Goal: Task Accomplishment & Management: Contribute content

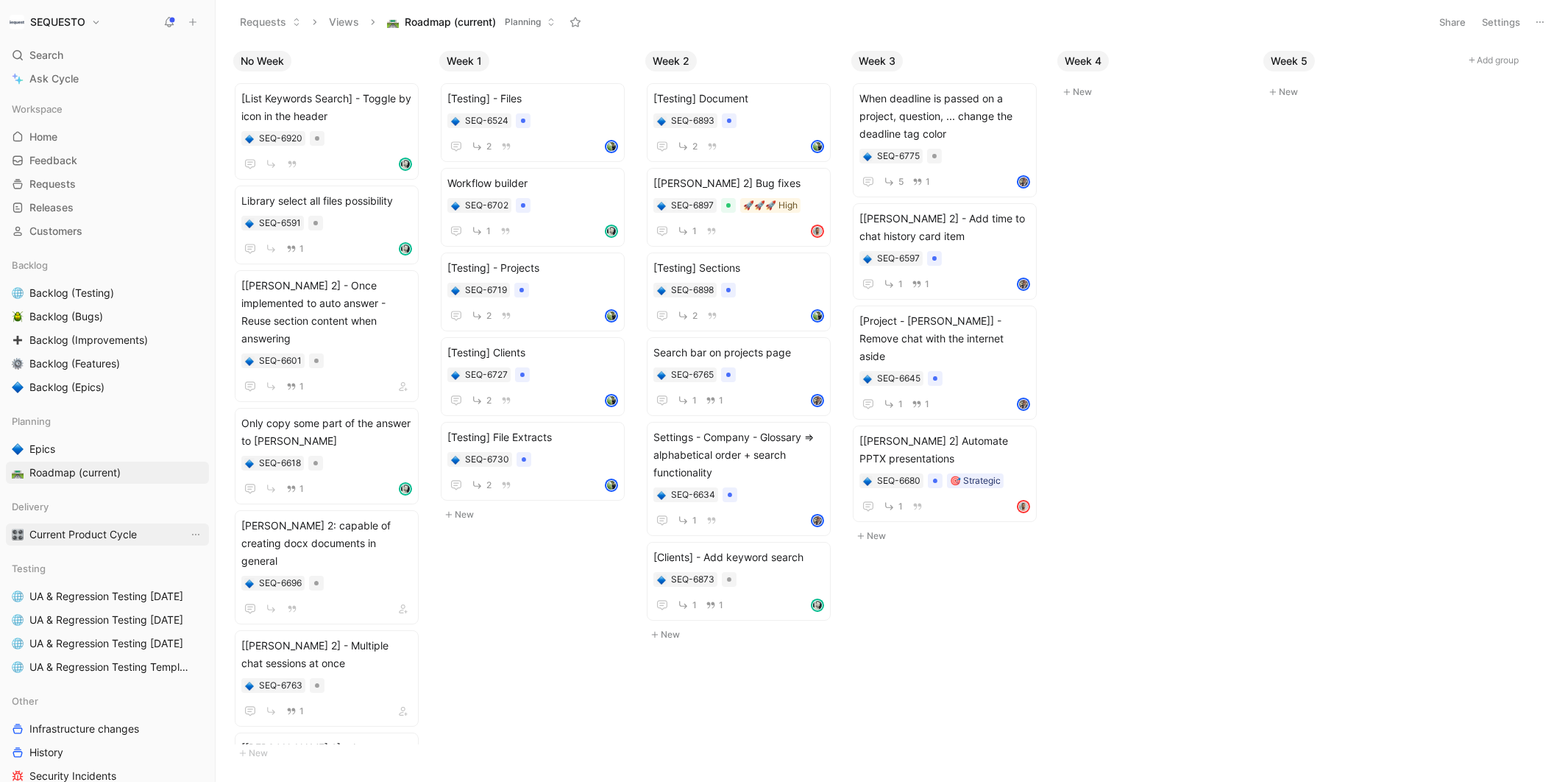
click at [84, 535] on span "Current Product Cycle" at bounding box center [82, 534] width 108 height 15
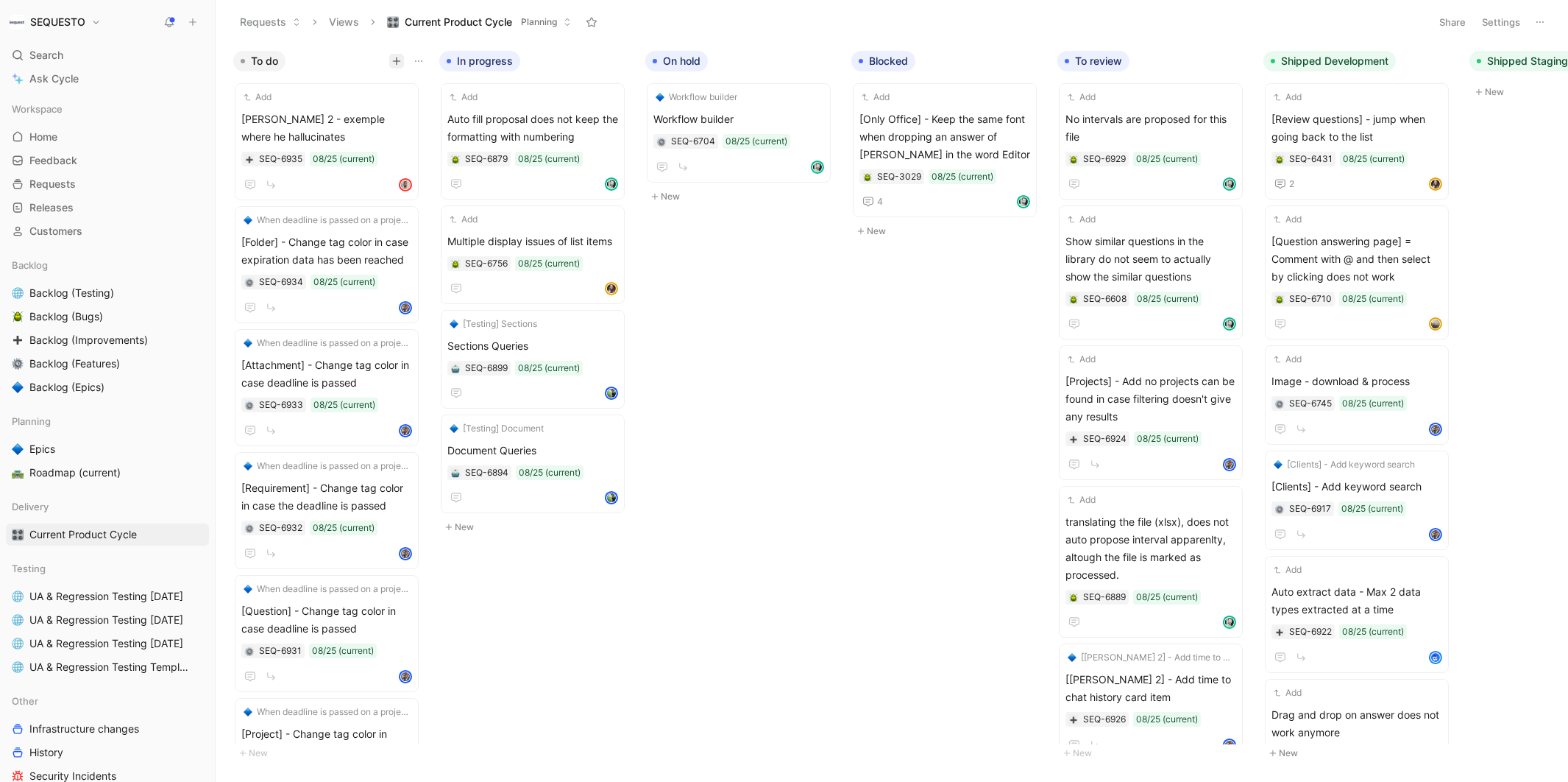
click at [396, 61] on icon "button" at bounding box center [396, 61] width 1 height 8
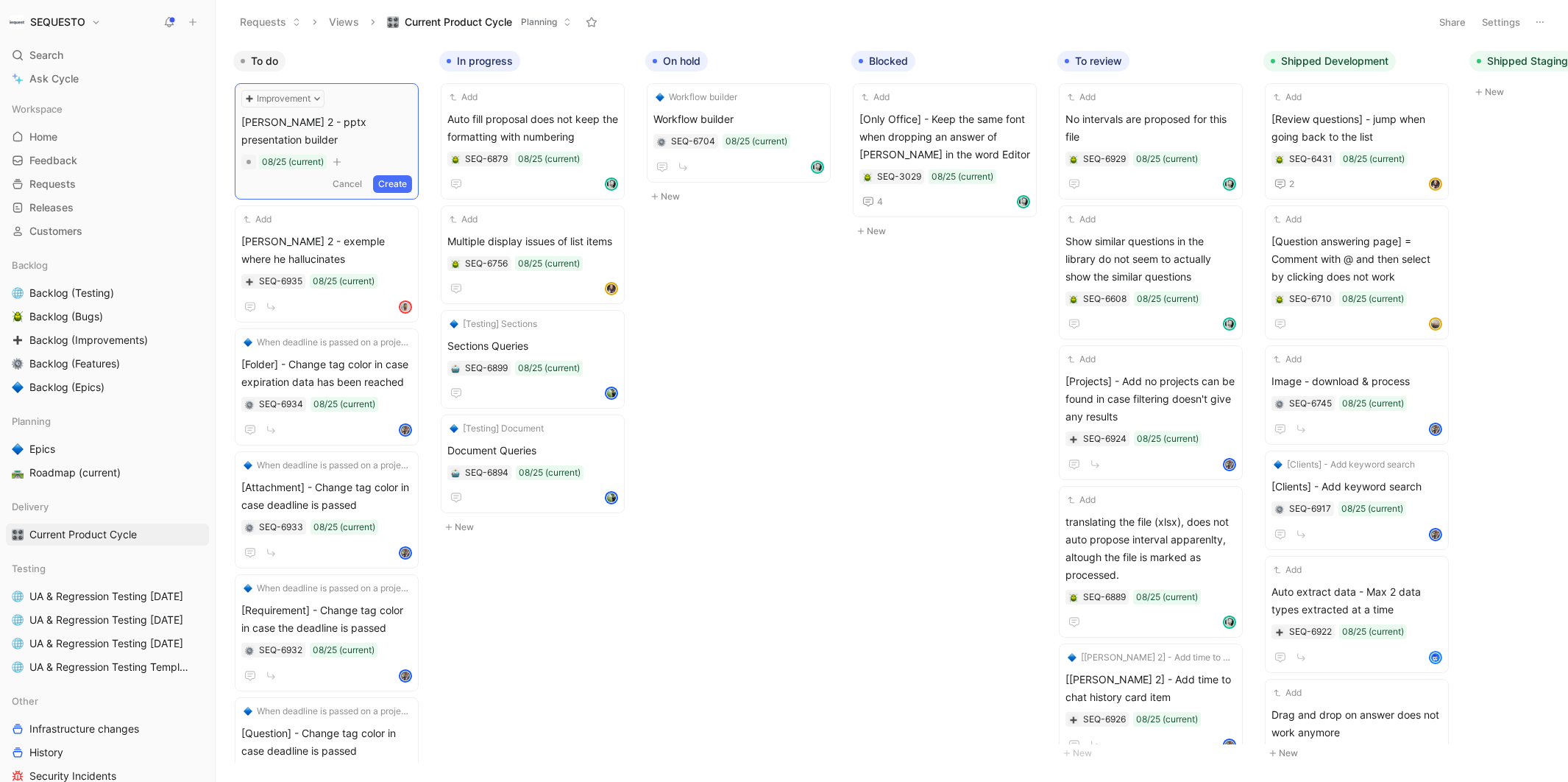
click at [397, 175] on button "Create" at bounding box center [393, 184] width 39 height 18
click at [319, 118] on span "[PERSON_NAME] 2 - pptx presentation builder" at bounding box center [326, 128] width 171 height 36
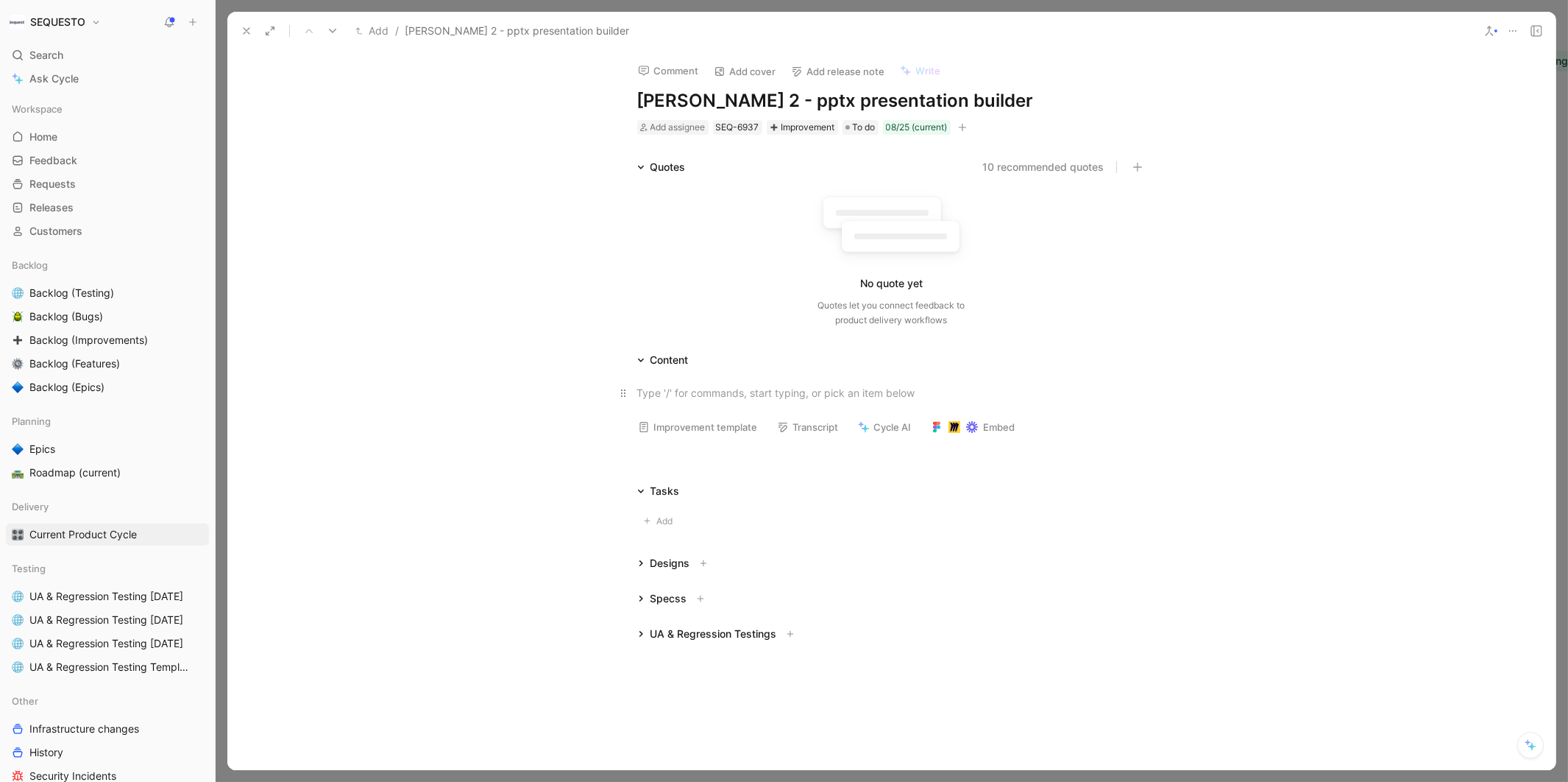
click at [688, 399] on div at bounding box center [891, 392] width 509 height 15
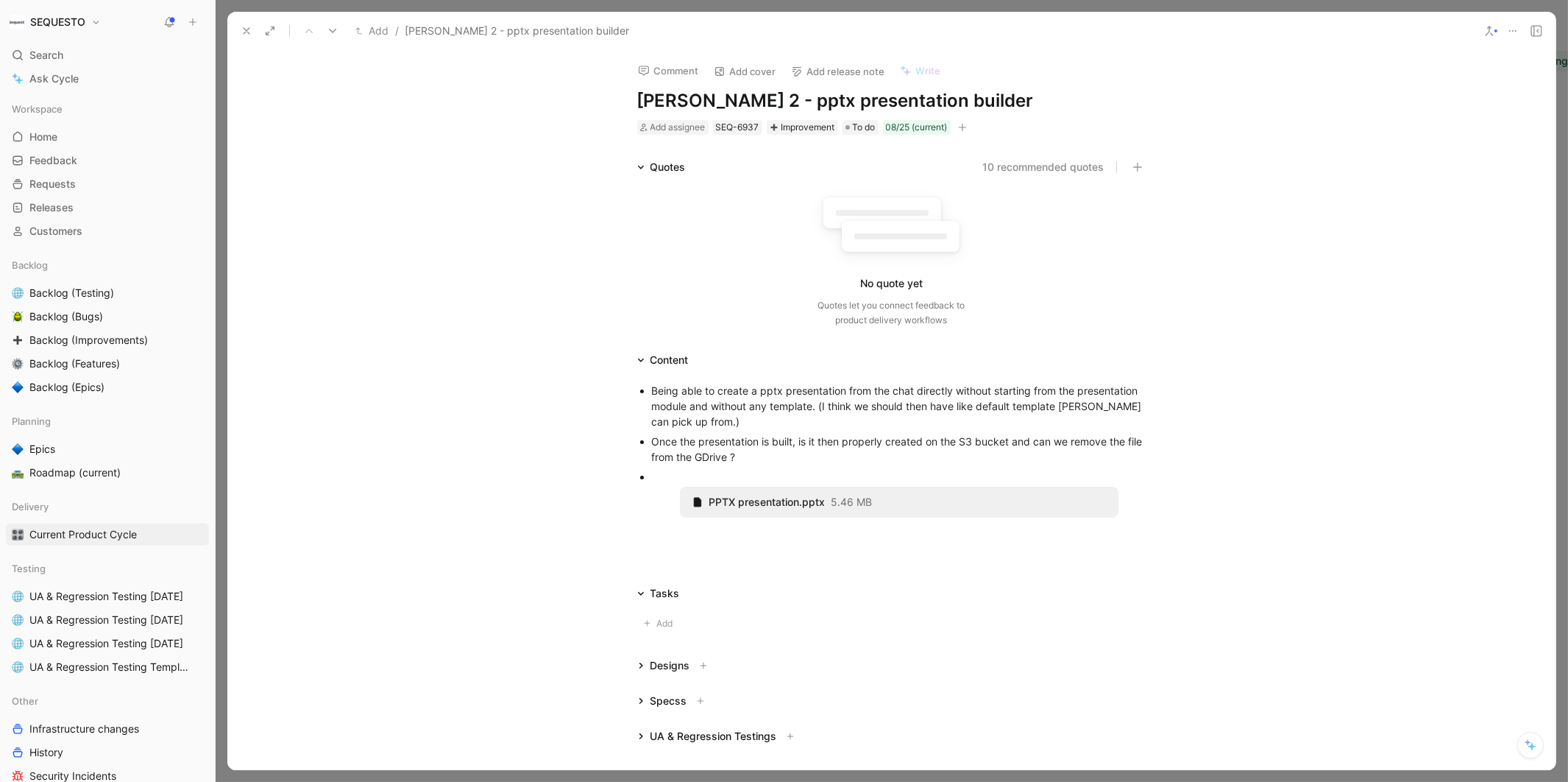
click at [658, 474] on div at bounding box center [898, 476] width 494 height 15
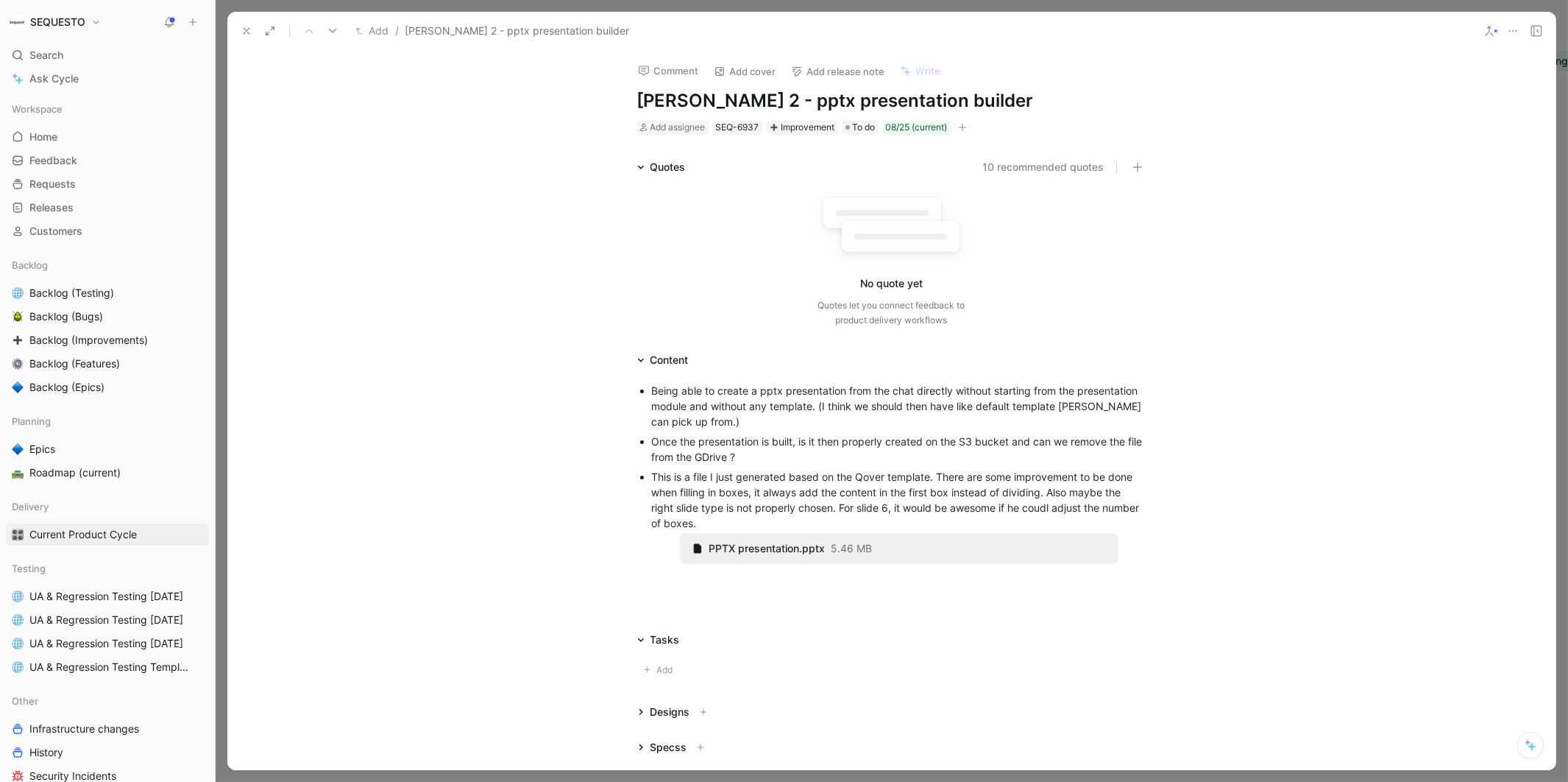
click at [741, 519] on div "This is a file I just generated based on the Qover template. There are some imp…" at bounding box center [898, 500] width 494 height 62
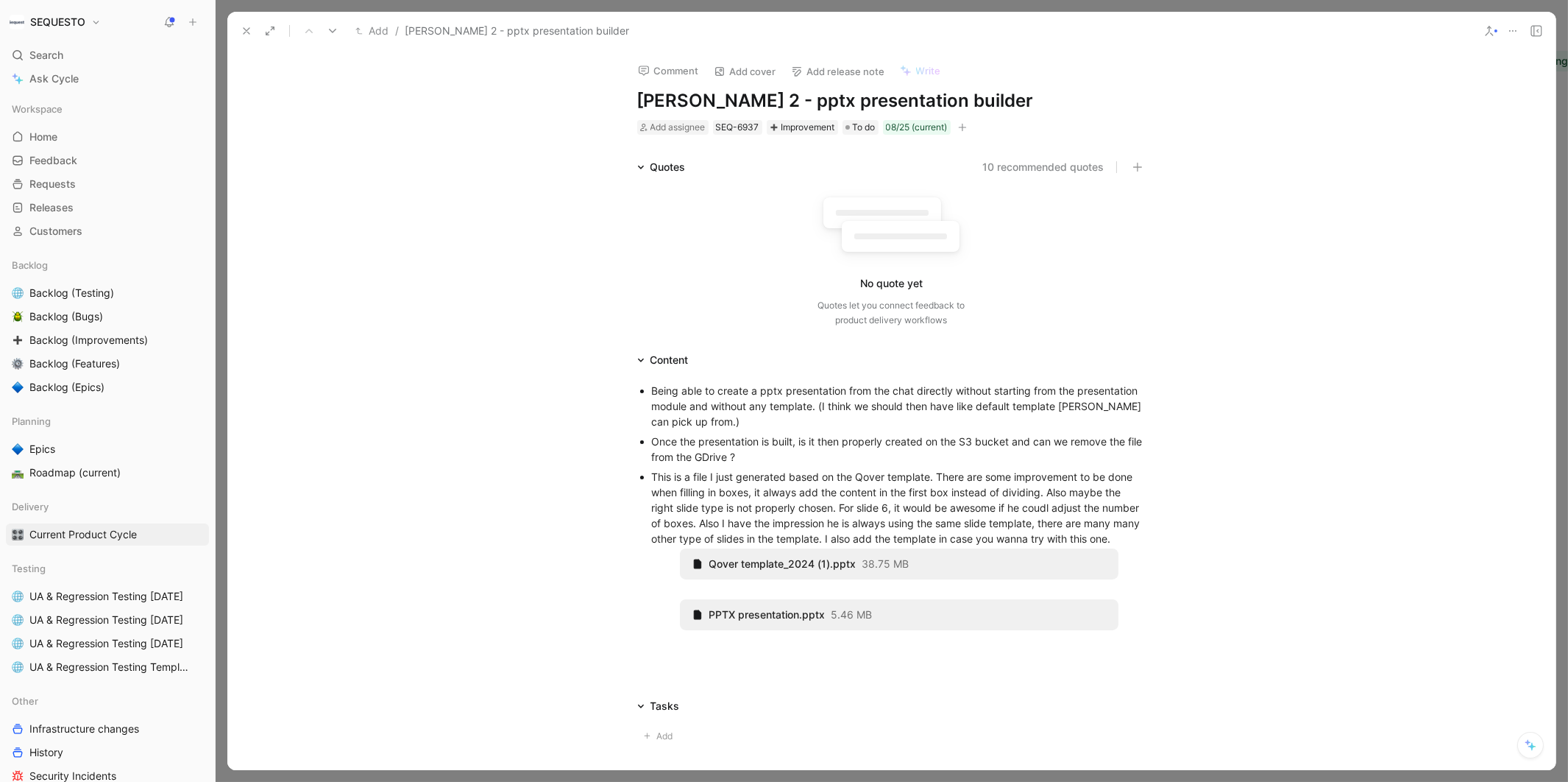
click at [670, 662] on div "Being able to create a pptx presentation from the chat directly without startin…" at bounding box center [891, 515] width 1328 height 293
click at [249, 26] on icon at bounding box center [246, 31] width 12 height 12
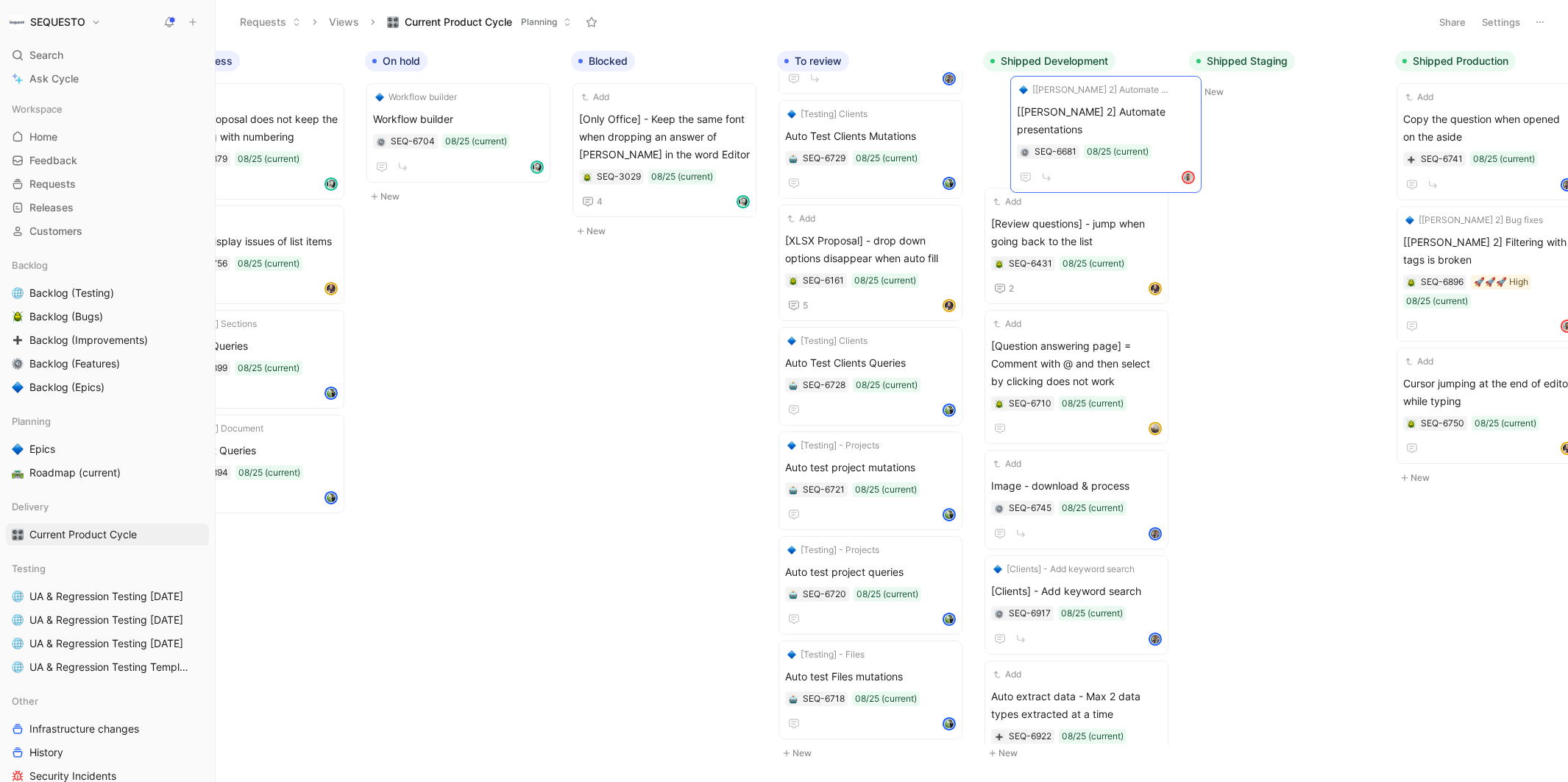
scroll to position [1317, 0]
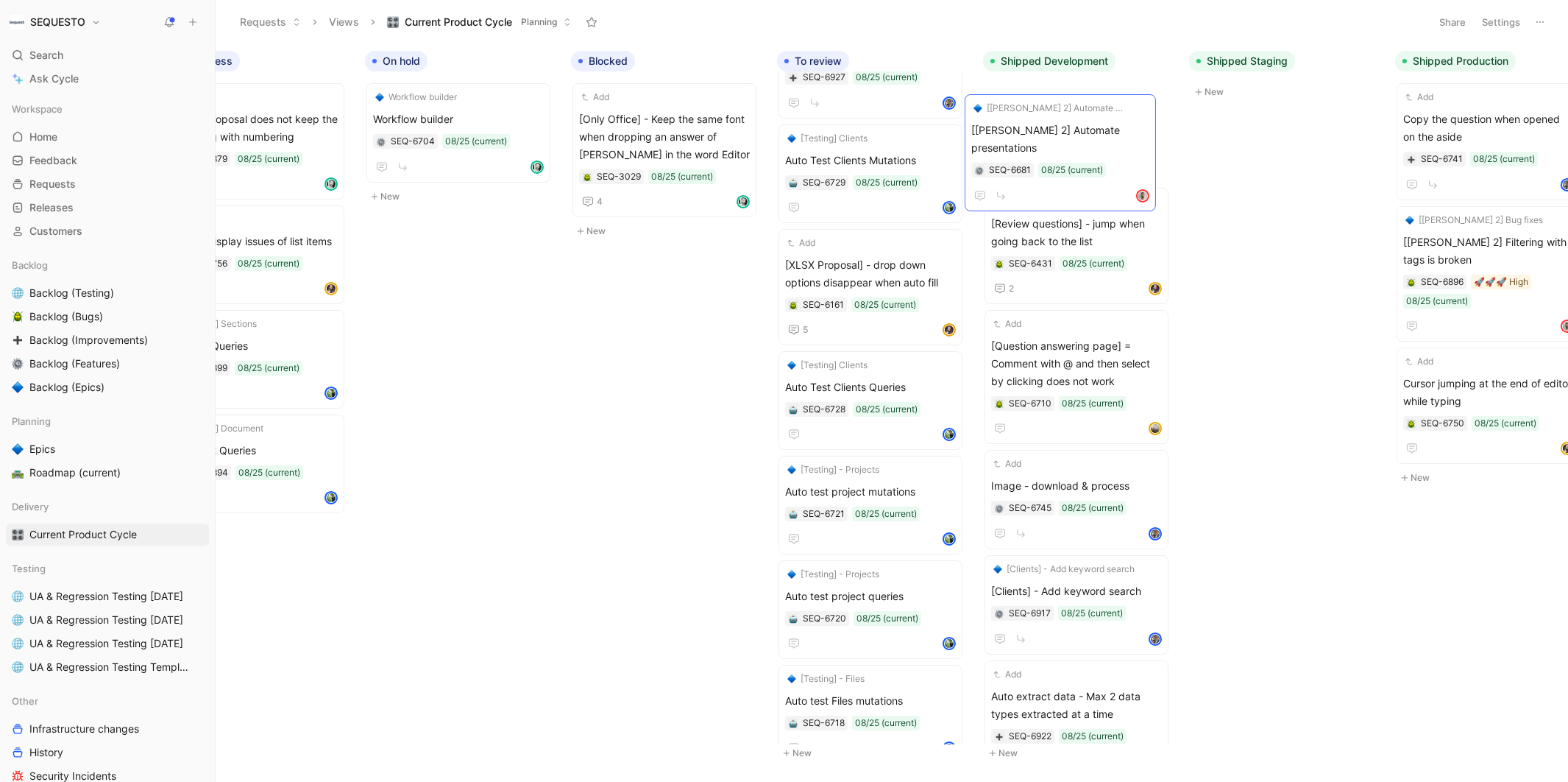
drag, startPoint x: 888, startPoint y: 669, endPoint x: 1074, endPoint y: 123, distance: 576.8
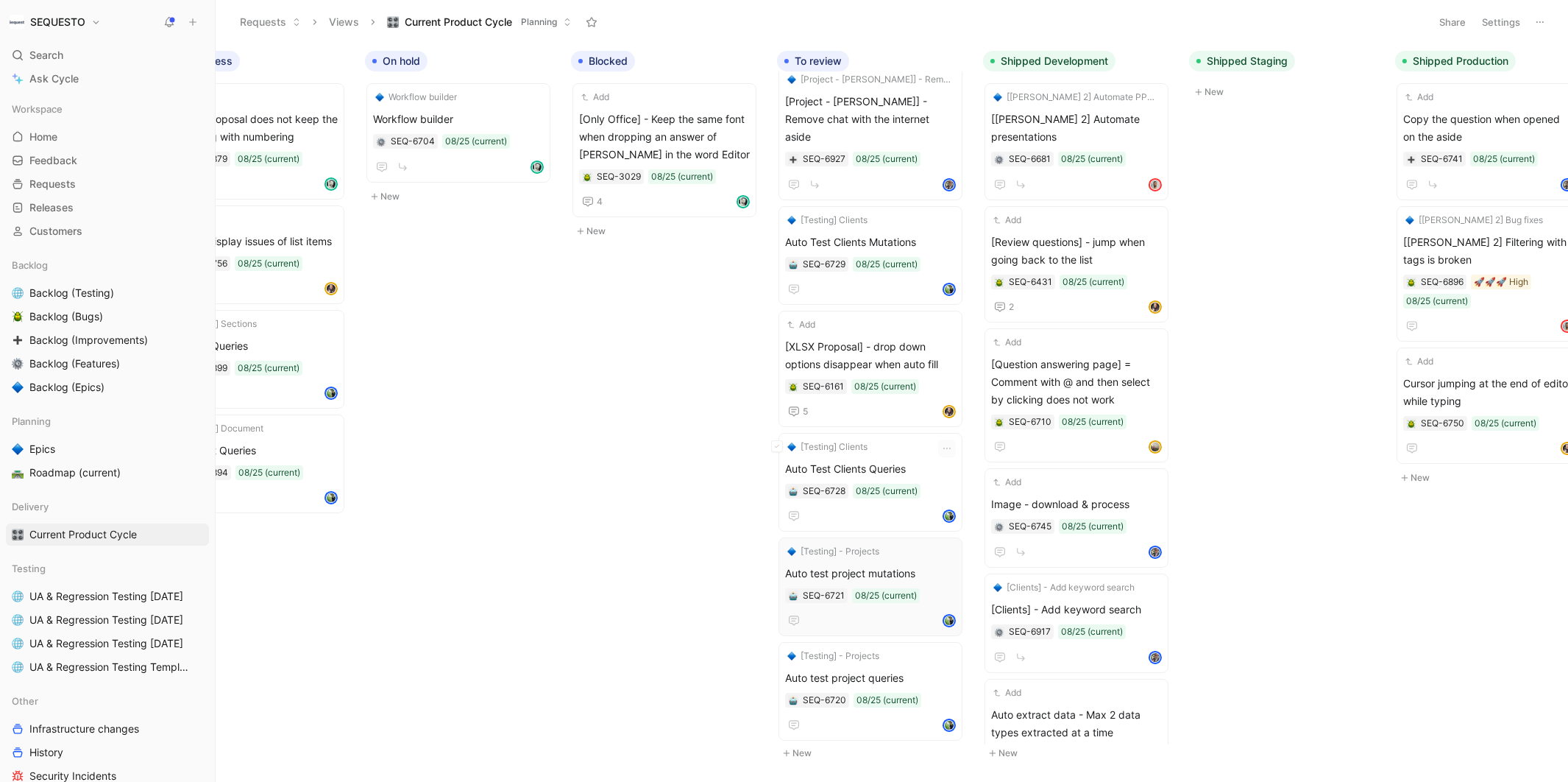
scroll to position [1080, 0]
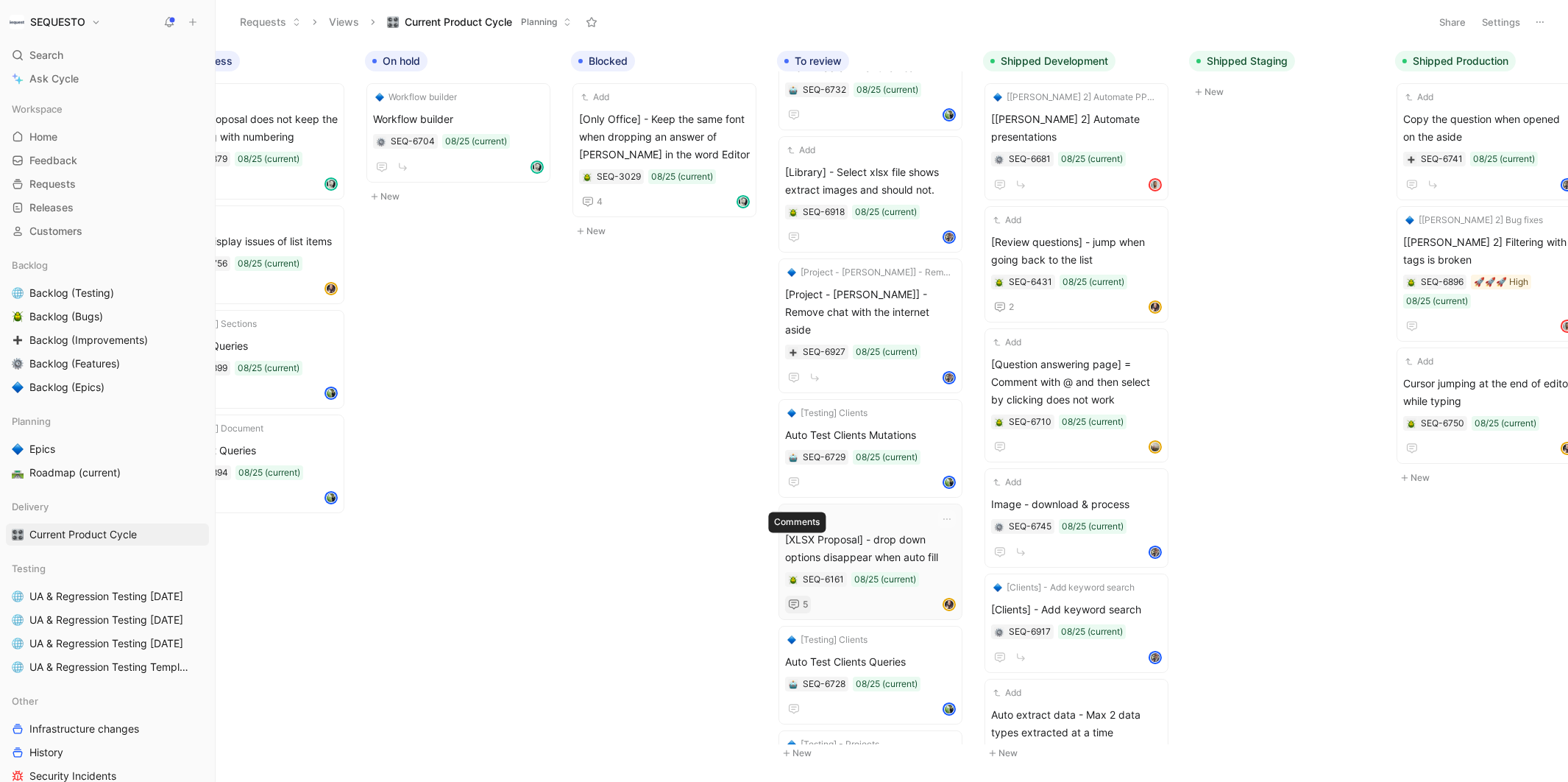
click at [799, 598] on icon "button" at bounding box center [794, 604] width 12 height 12
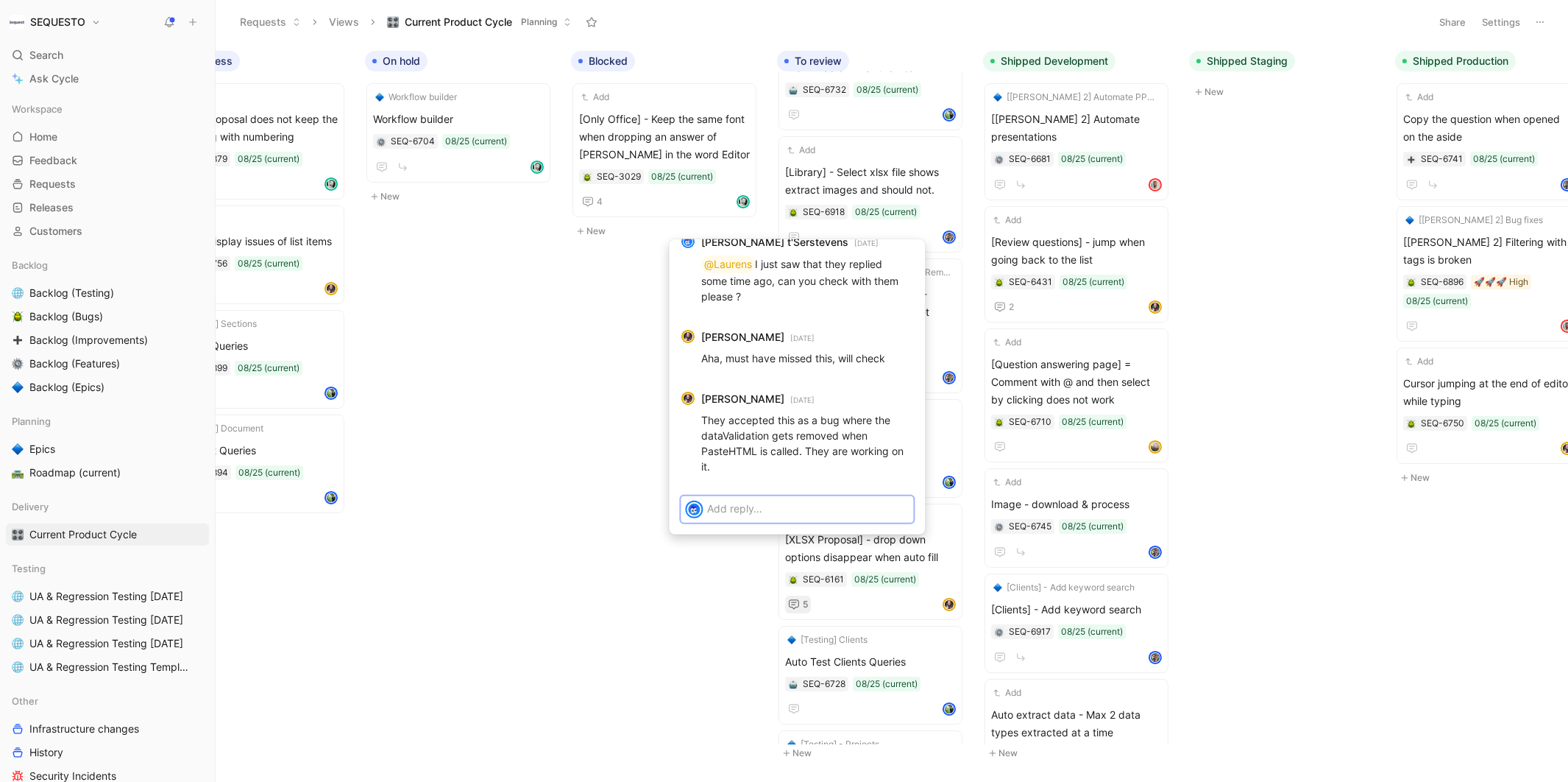
click at [728, 512] on p at bounding box center [807, 508] width 202 height 15
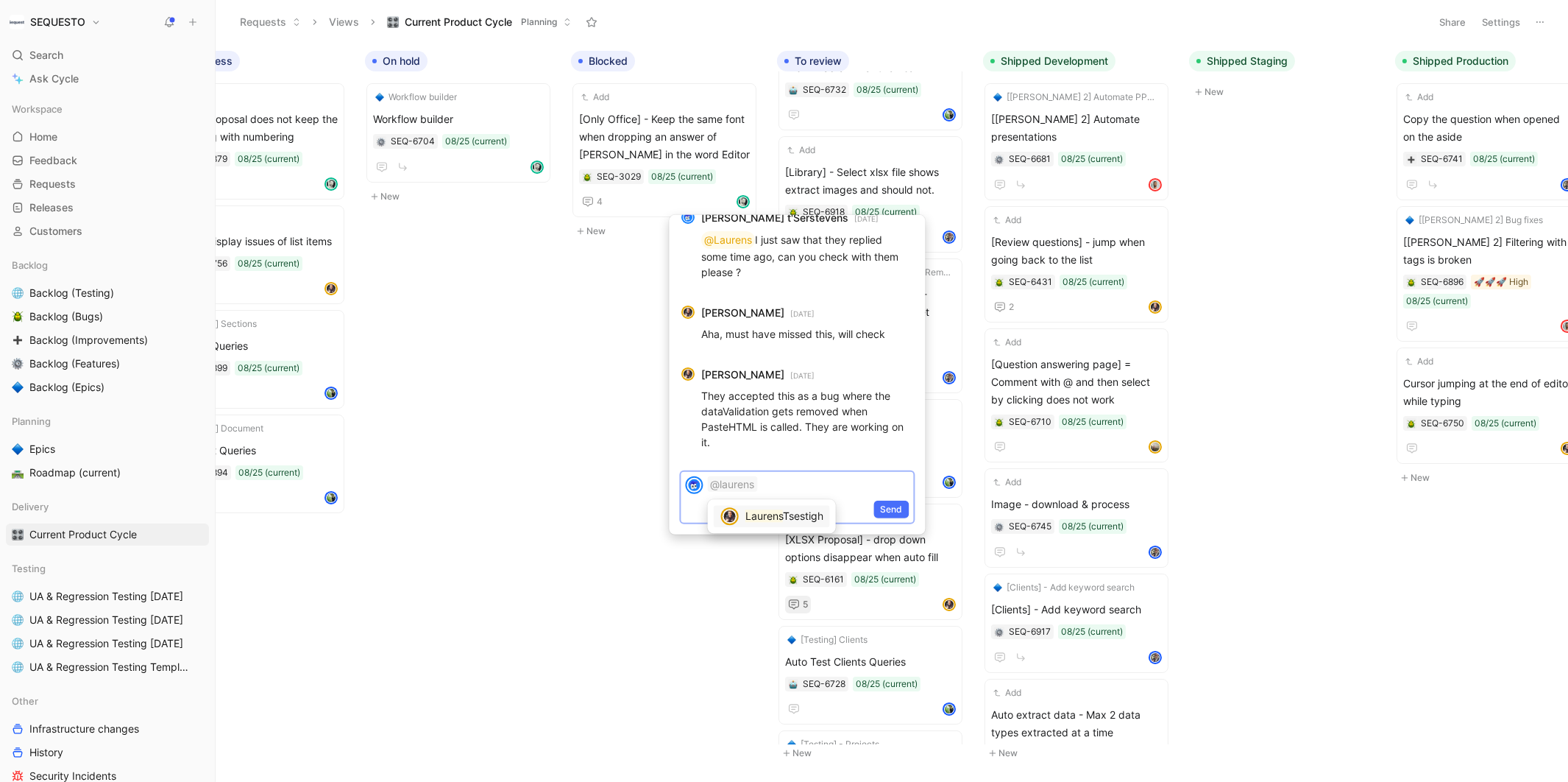
click at [757, 510] on mark "Laurens" at bounding box center [764, 515] width 37 height 12
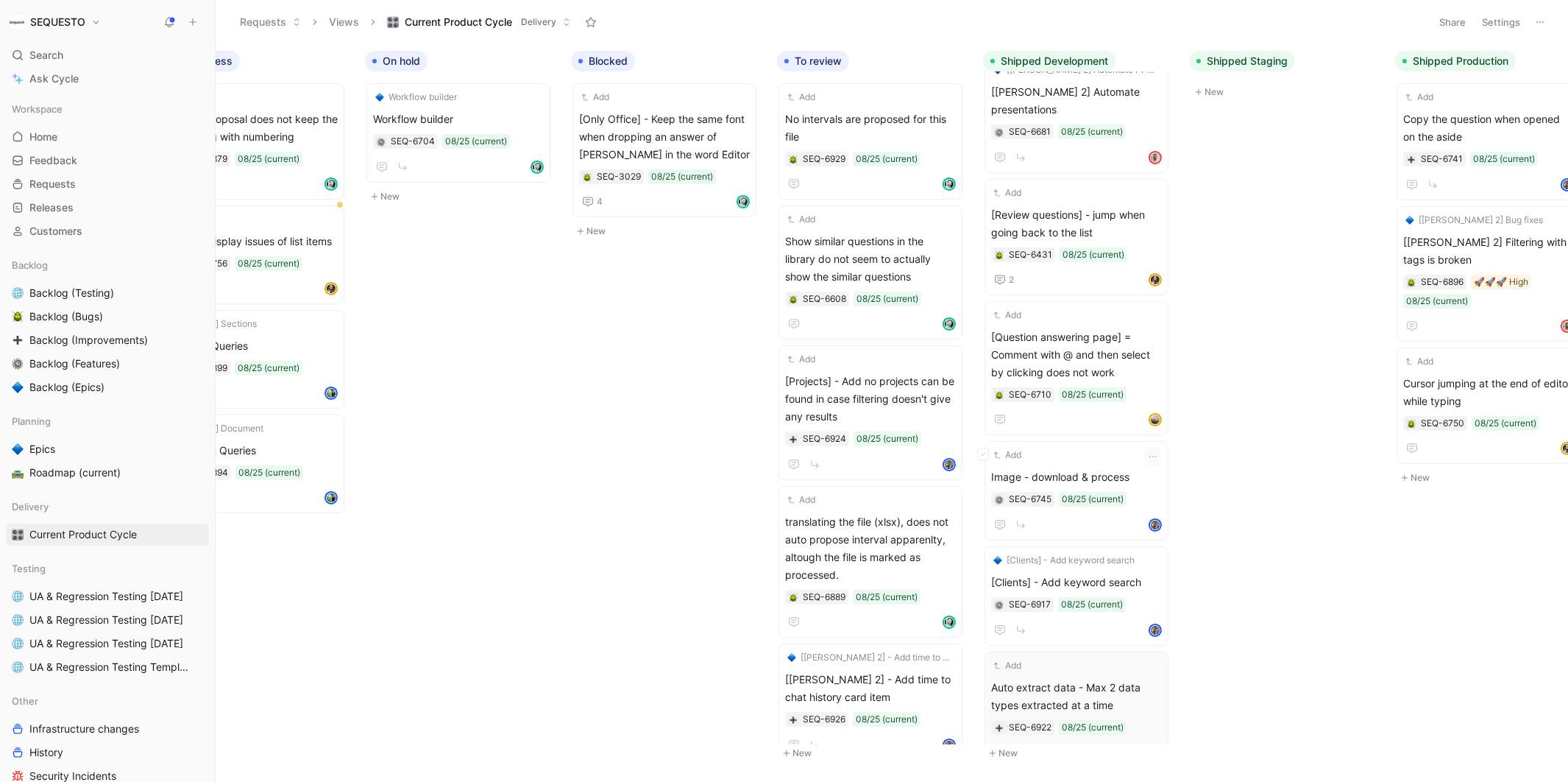
scroll to position [0, 0]
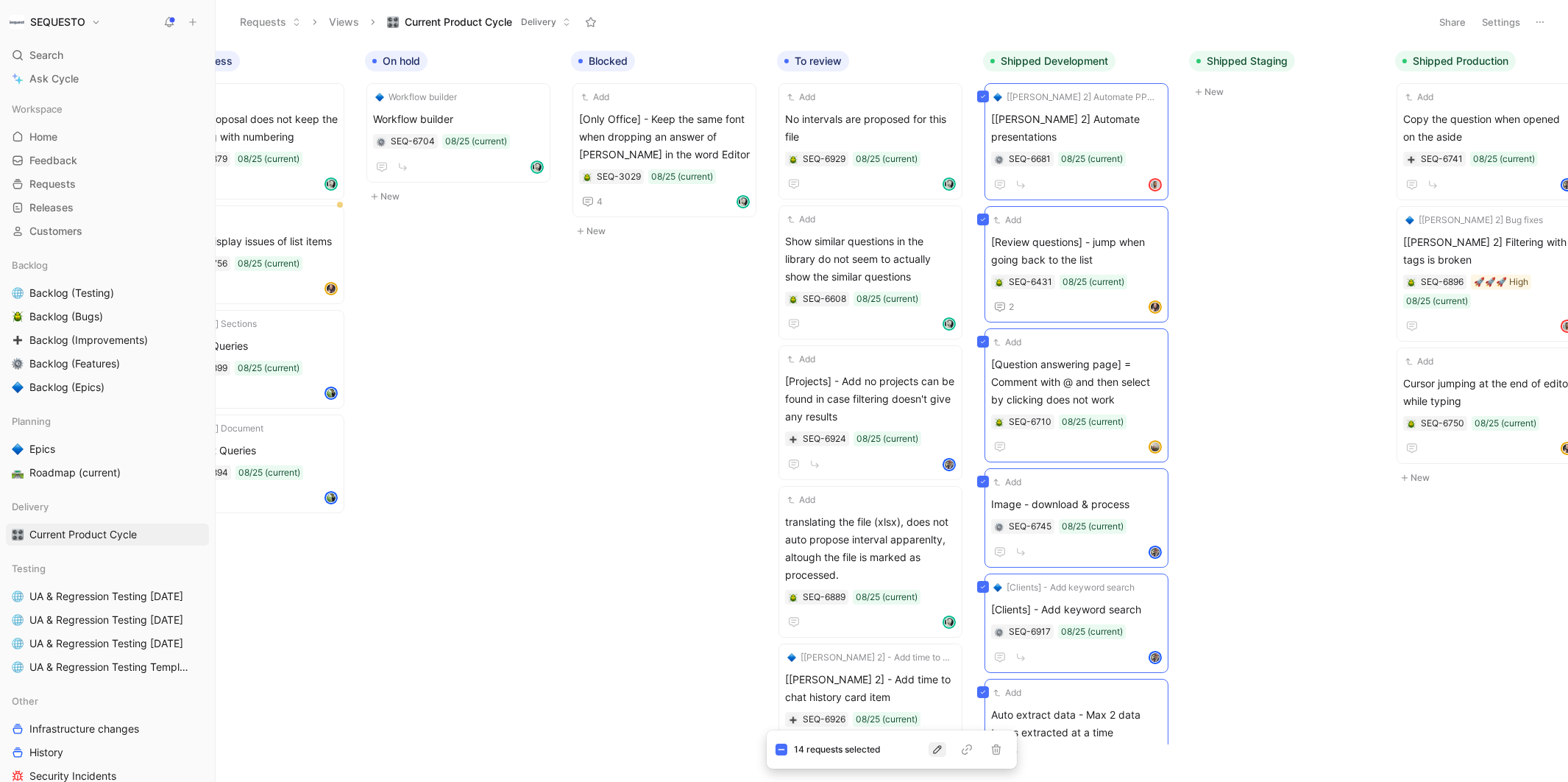
click at [936, 750] on icon "button" at bounding box center [937, 749] width 12 height 12
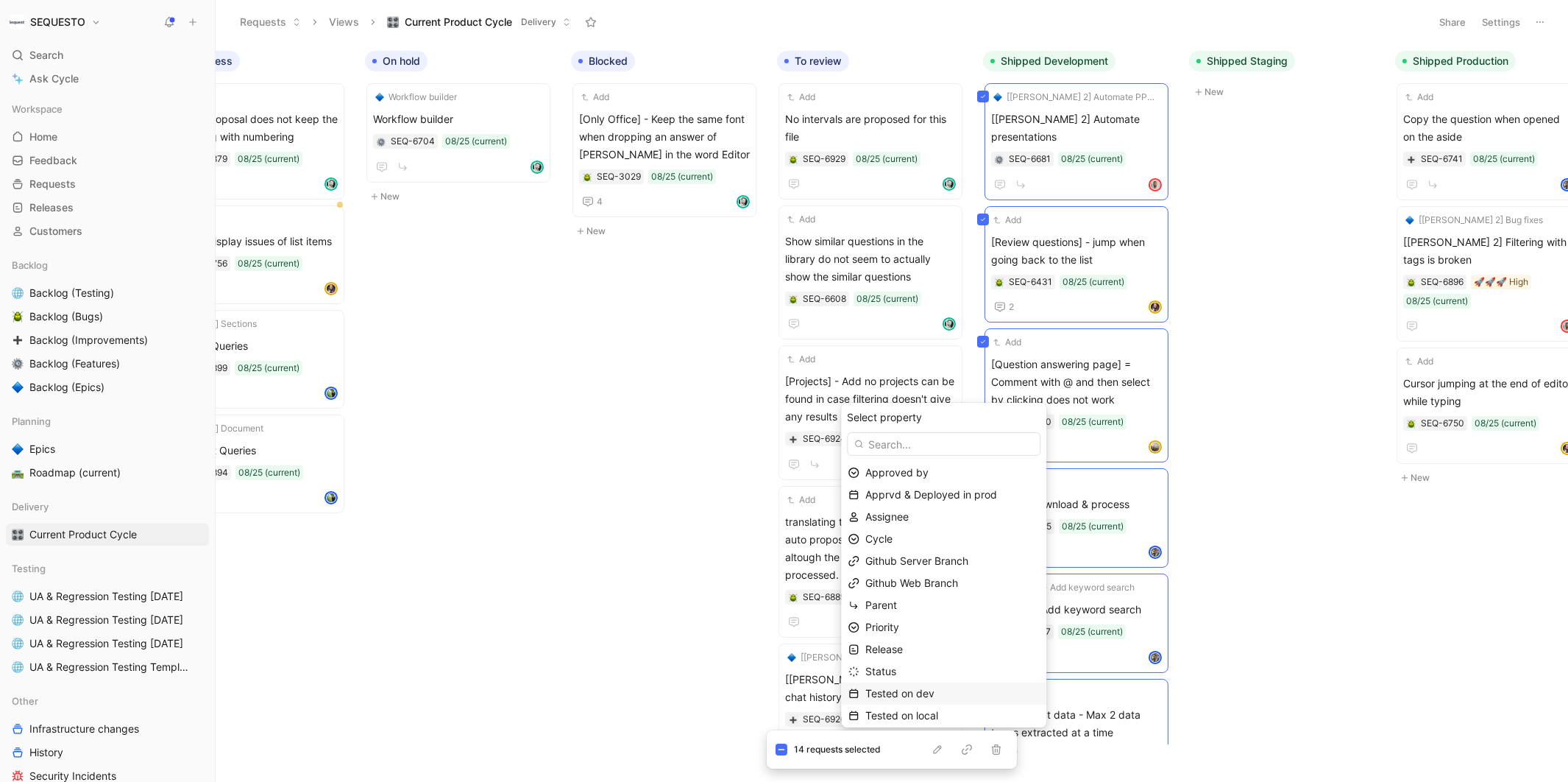
click at [904, 695] on span "Tested on dev" at bounding box center [900, 692] width 69 height 12
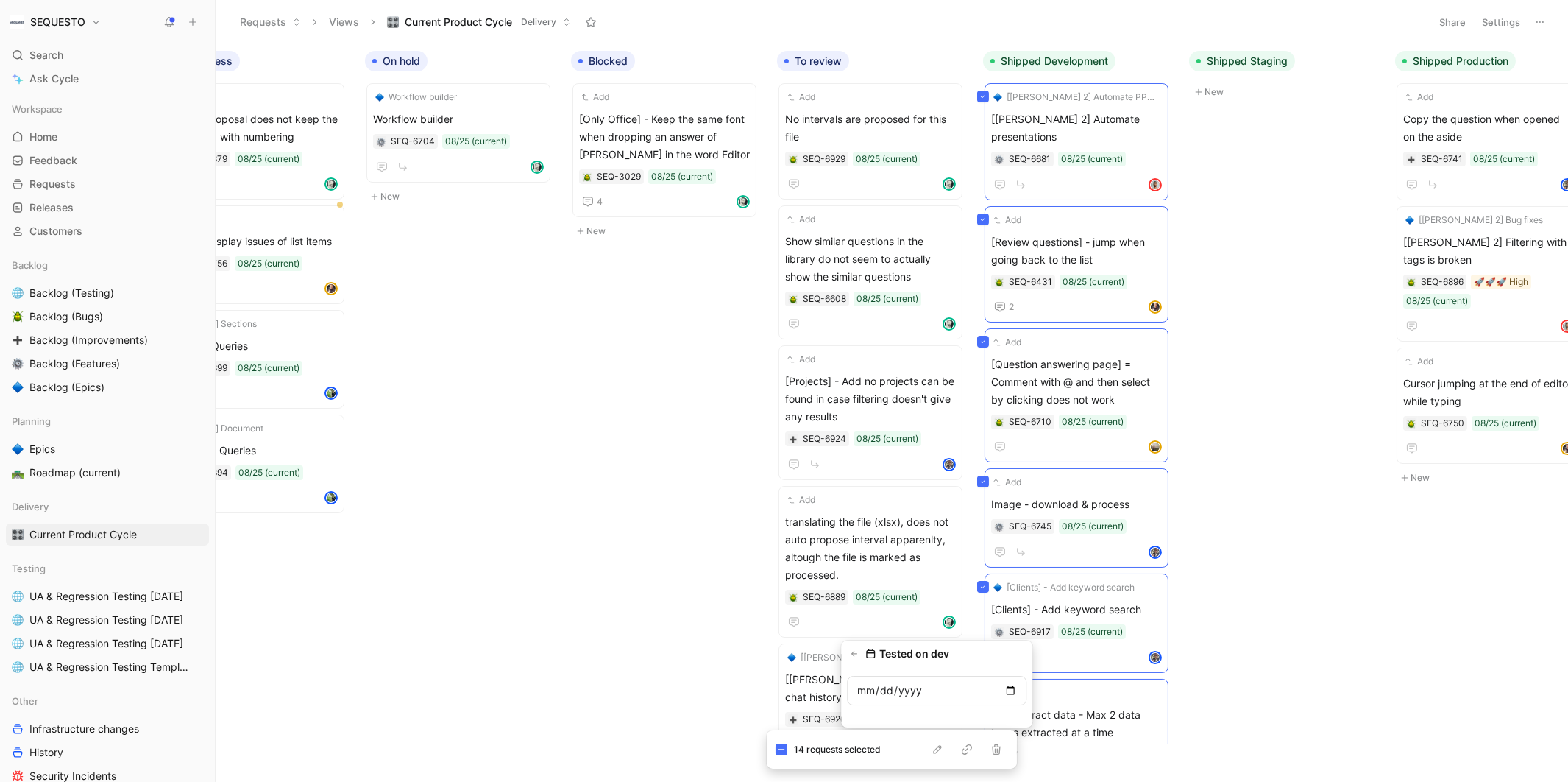
click at [1007, 694] on input "date" at bounding box center [936, 689] width 180 height 29
type input "[DATE]"
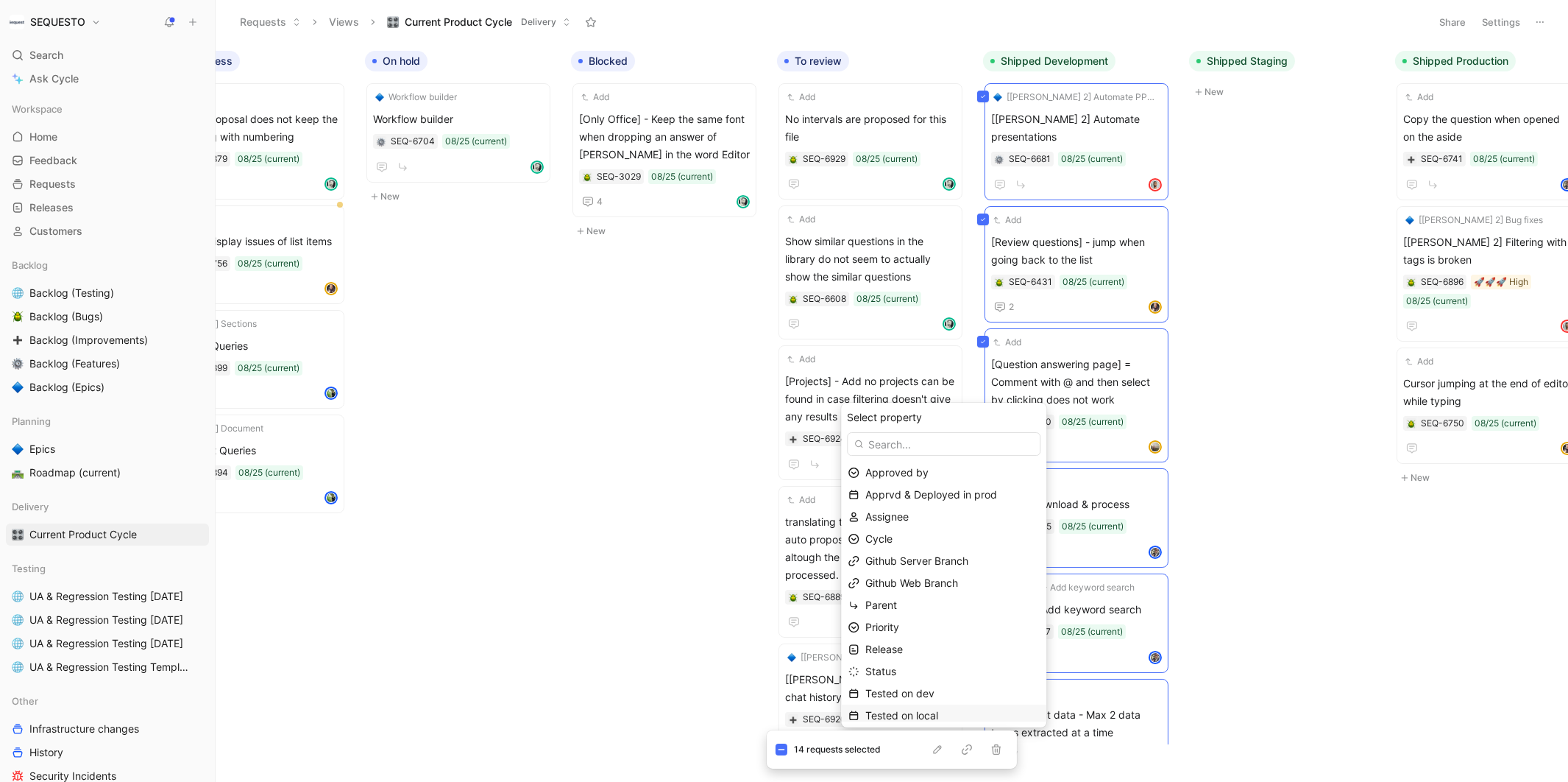
scroll to position [49, 0]
click at [924, 709] on span "Tested on staging" at bounding box center [908, 710] width 87 height 12
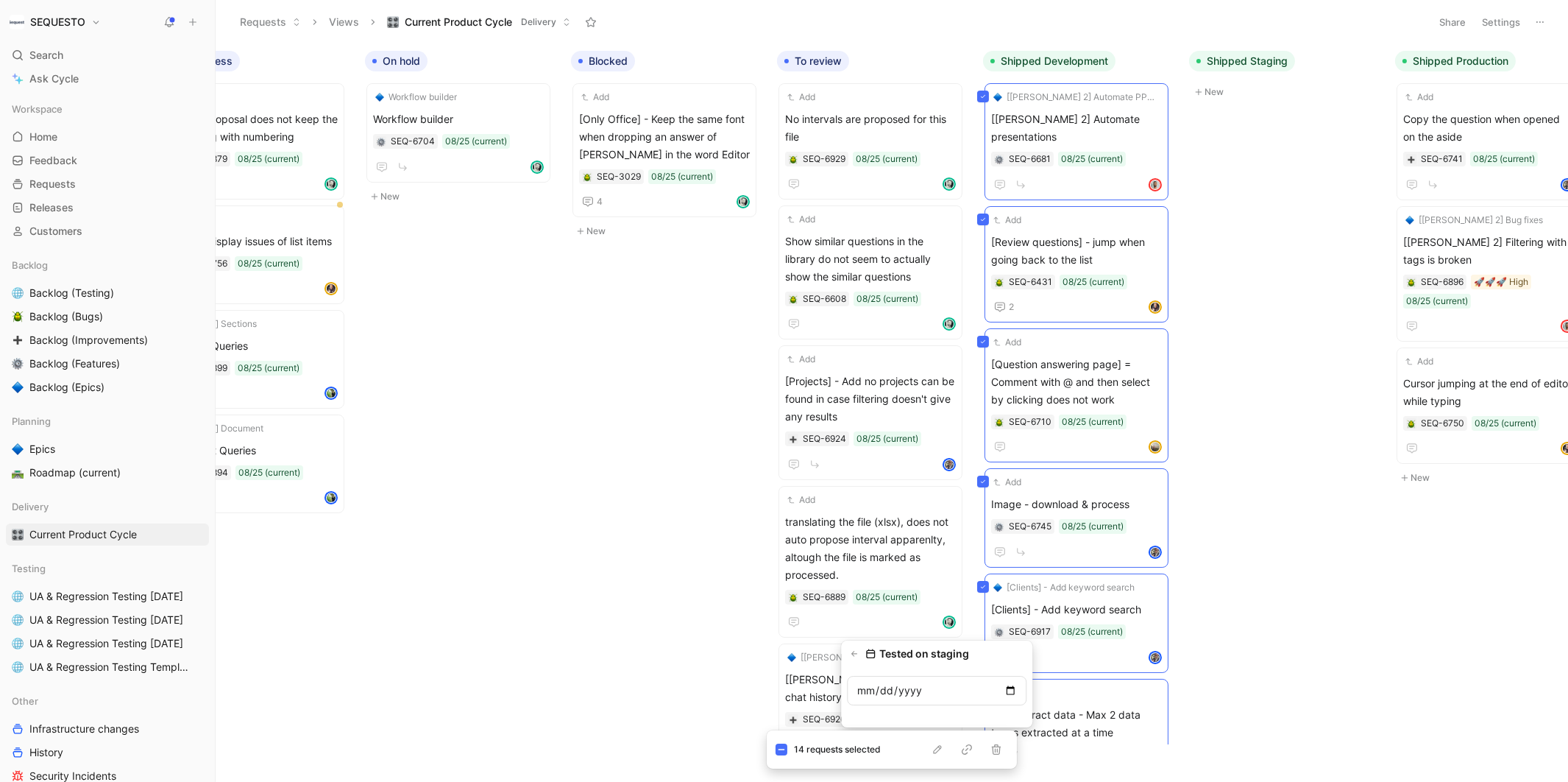
click at [1010, 689] on input "date" at bounding box center [936, 689] width 180 height 29
type input "[DATE]"
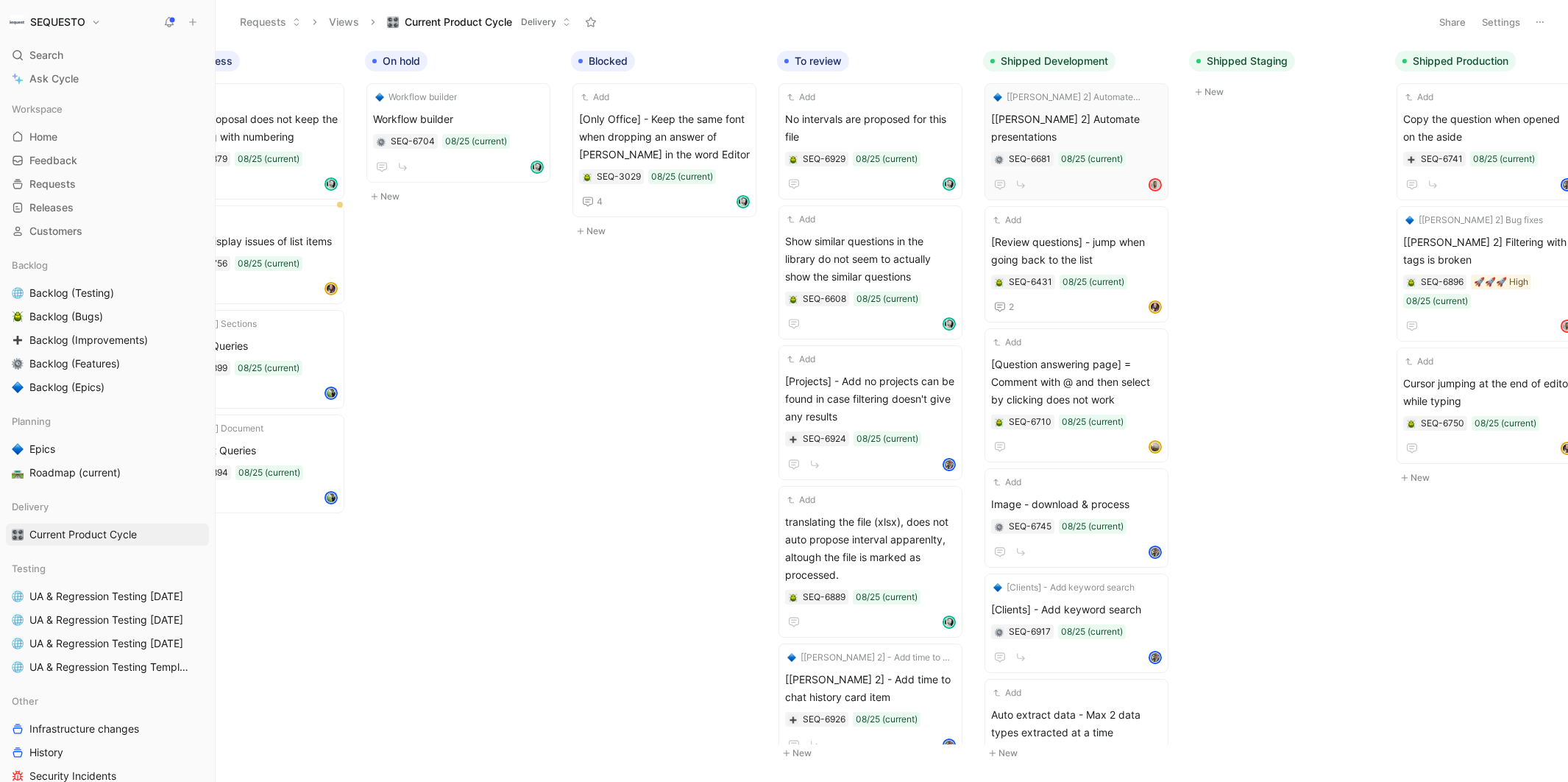
click at [1291, 276] on div "To do Add [PERSON_NAME] 2 - pptx presentation builder SEQ-6937 08/25 (current) …" at bounding box center [891, 412] width 1352 height 737
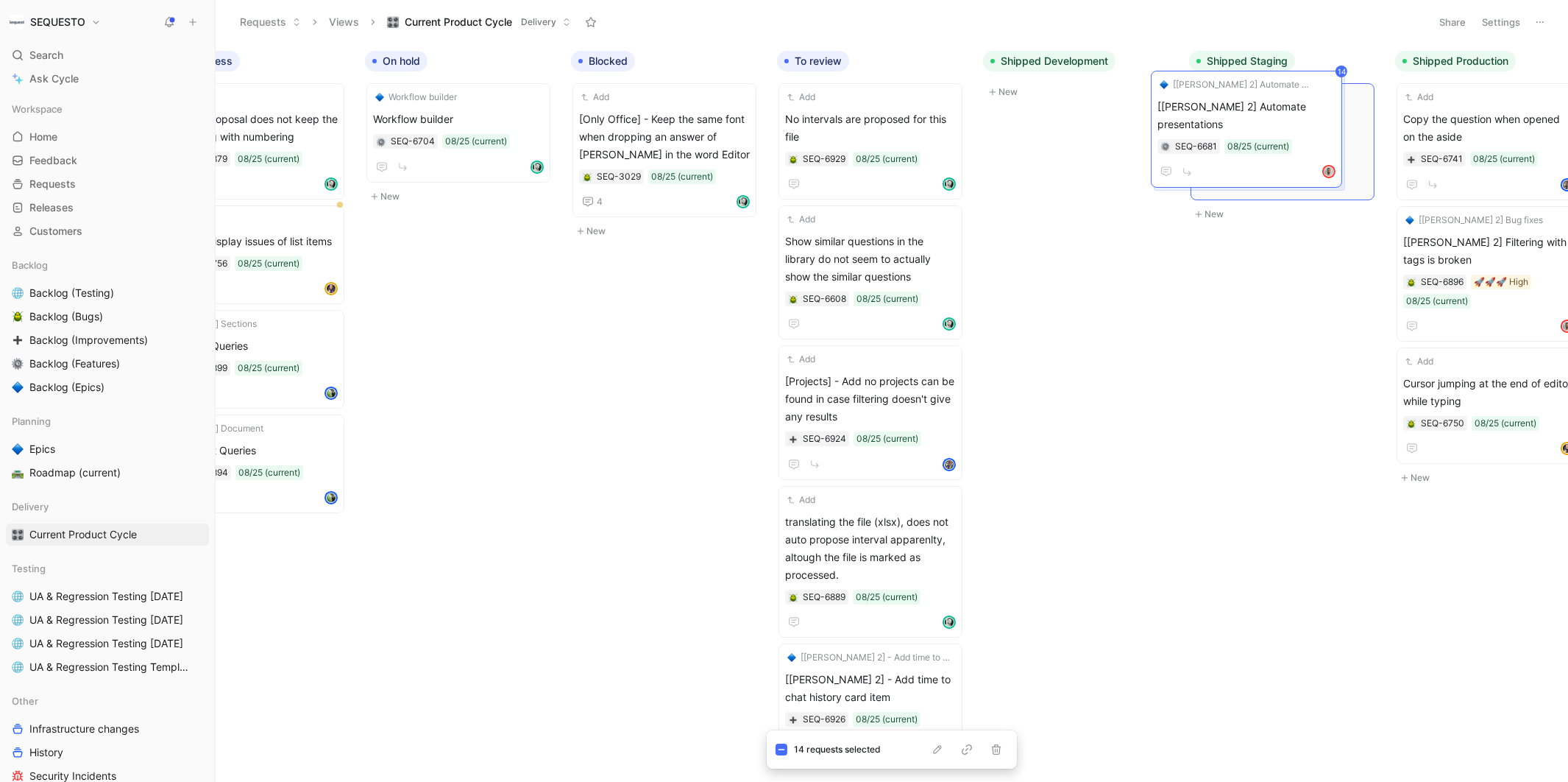
scroll to position [0, 292]
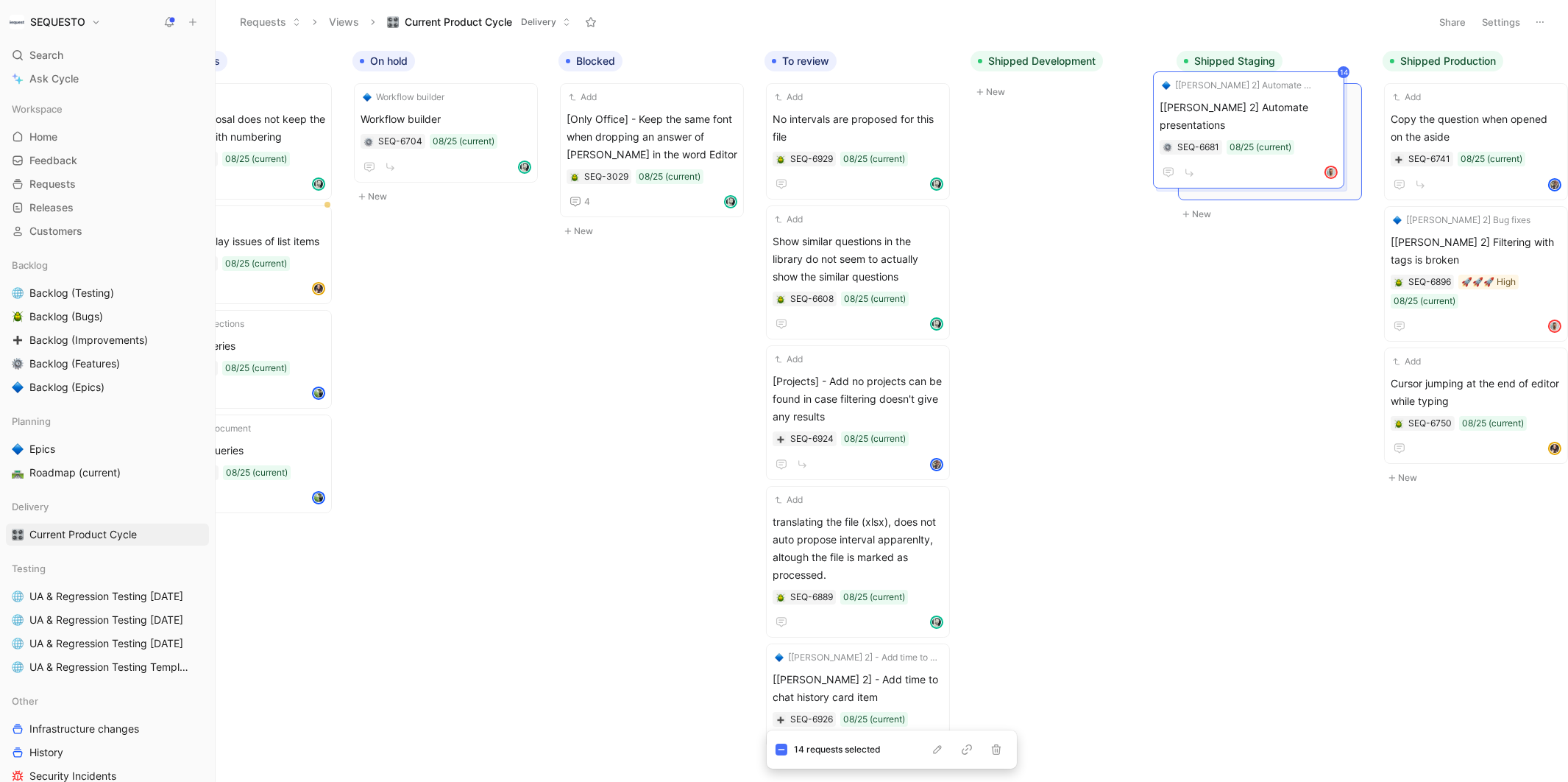
drag, startPoint x: 1063, startPoint y: 108, endPoint x: 1231, endPoint y: 98, distance: 168.3
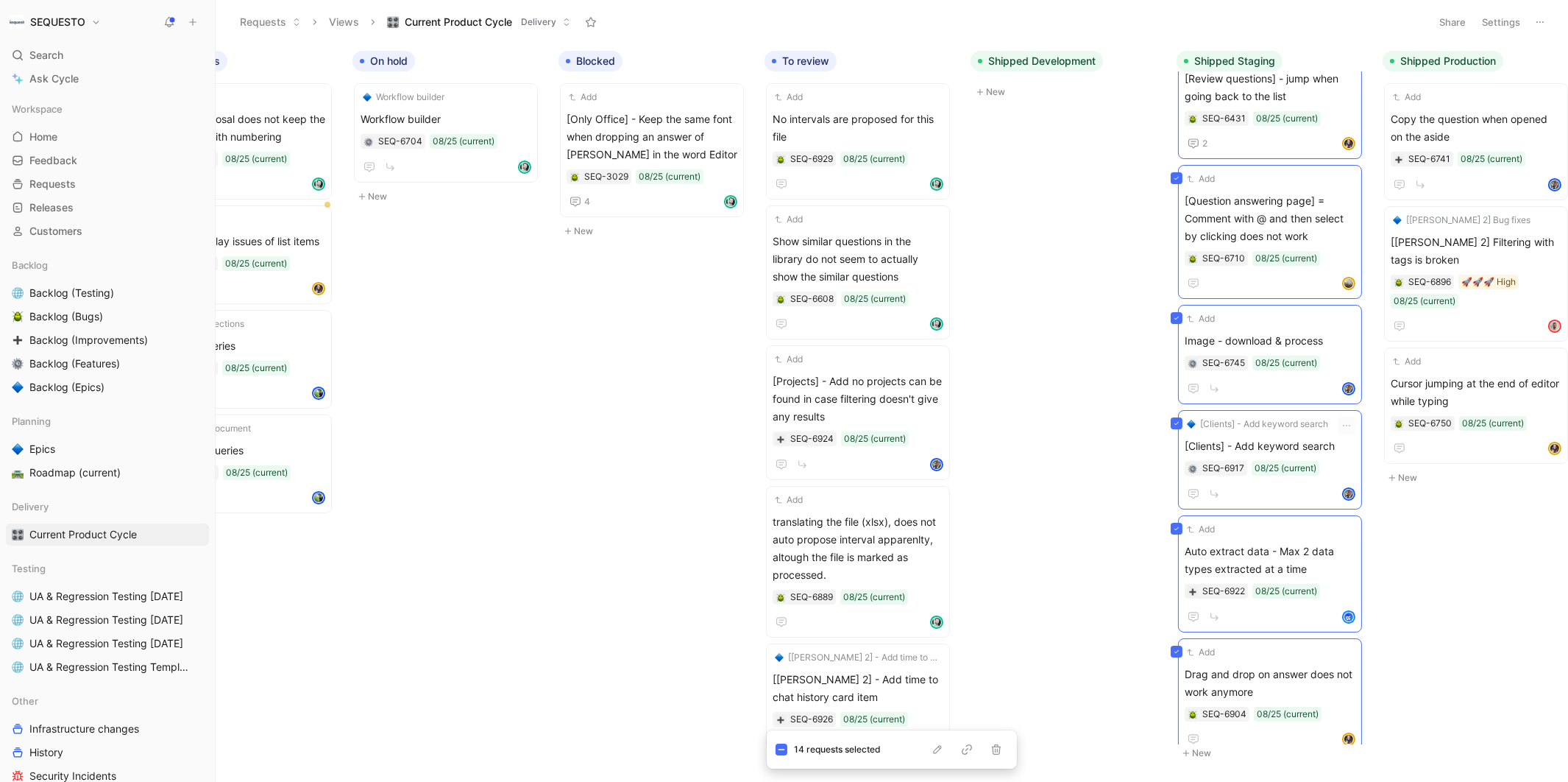
scroll to position [170, 0]
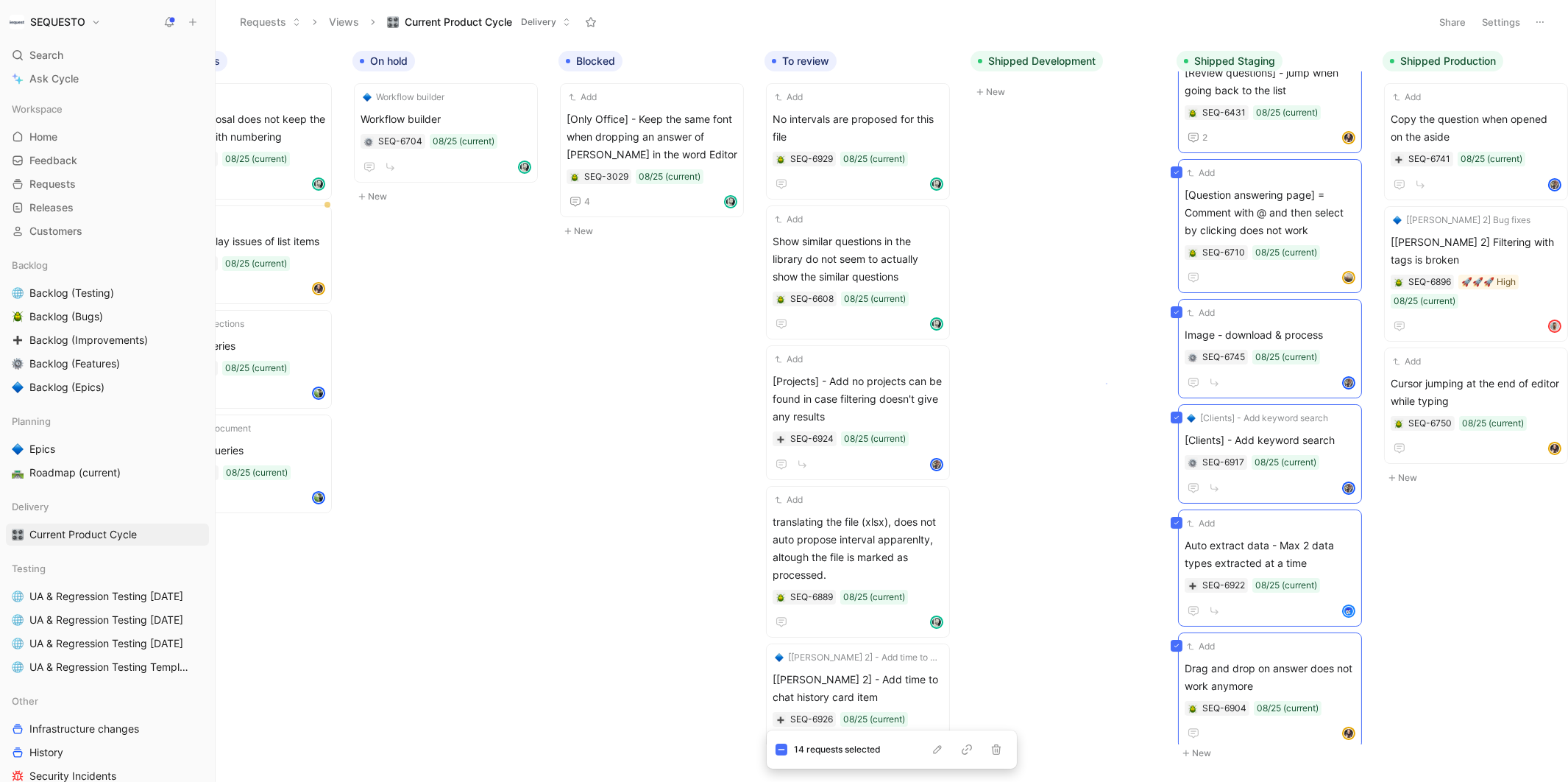
click at [1106, 383] on body "SEQUESTO Search ⌘ K Ask Cycle Workspace Home G then H Feedback G then F Request…" at bounding box center [784, 391] width 1568 height 782
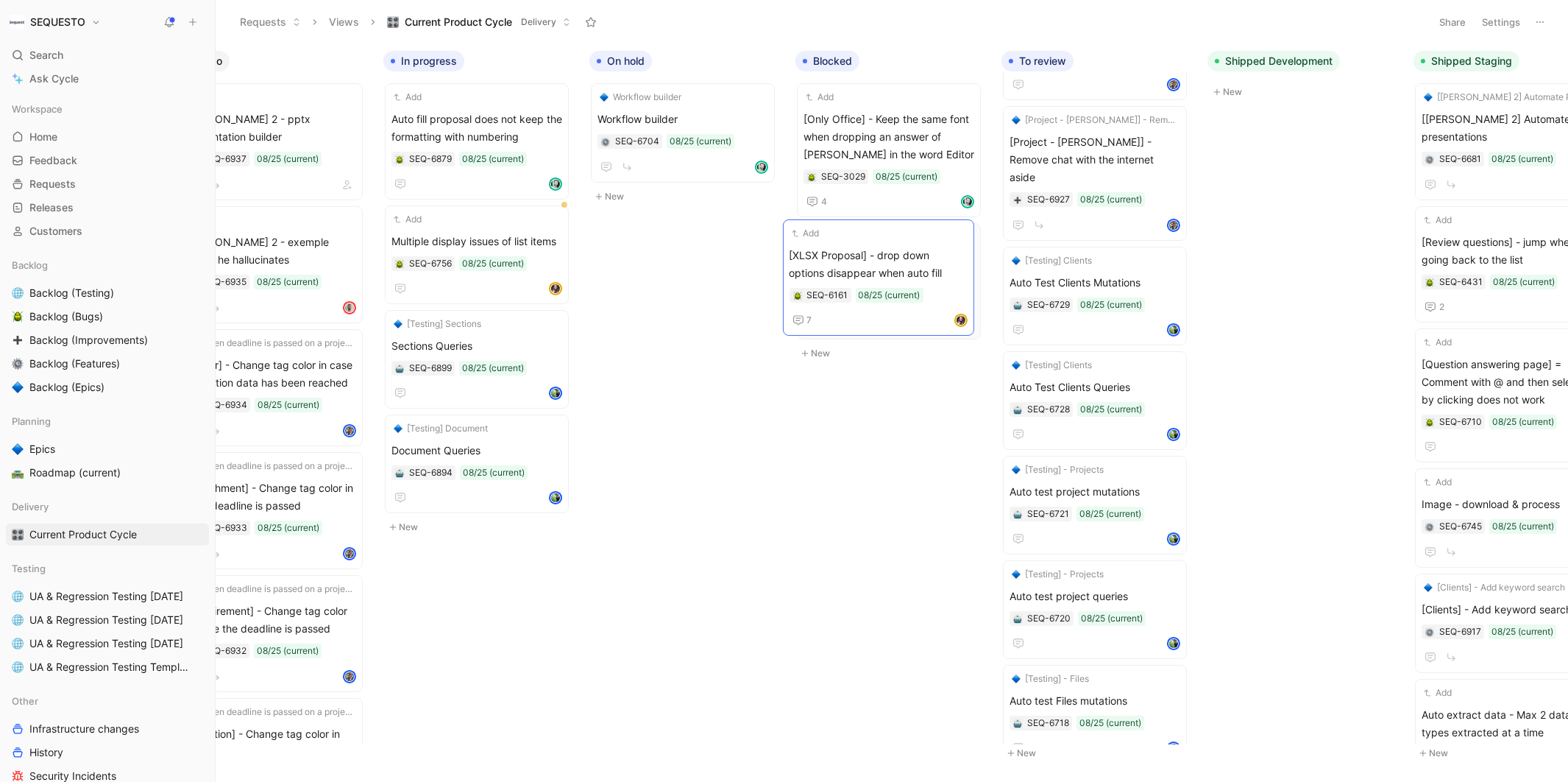
scroll to position [0, 72]
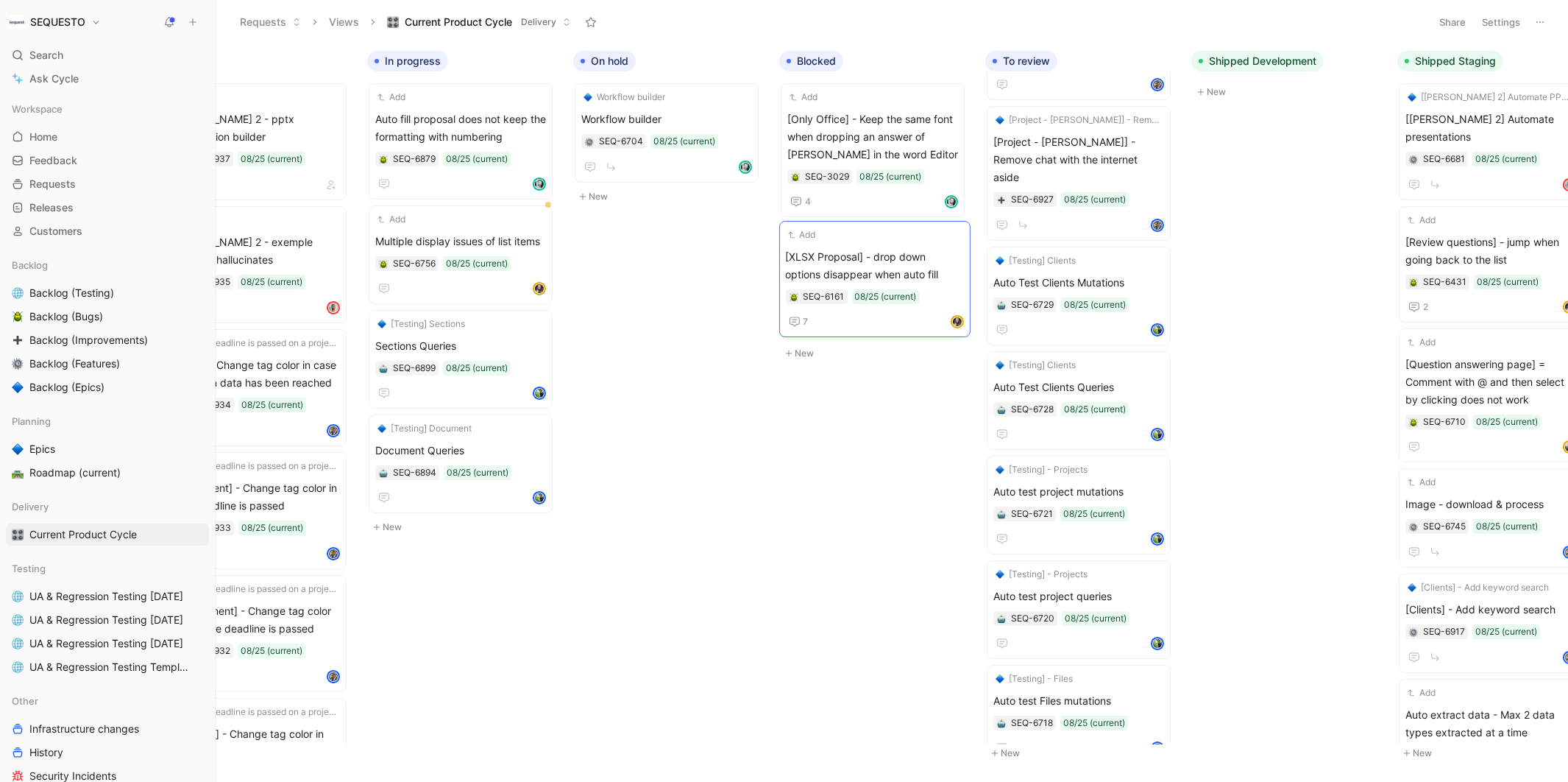
drag, startPoint x: 973, startPoint y: 296, endPoint x: 870, endPoint y: 262, distance: 108.5
click at [862, 268] on span "[XLSX Proposal] - drop down options disappear when auto fill" at bounding box center [873, 268] width 171 height 36
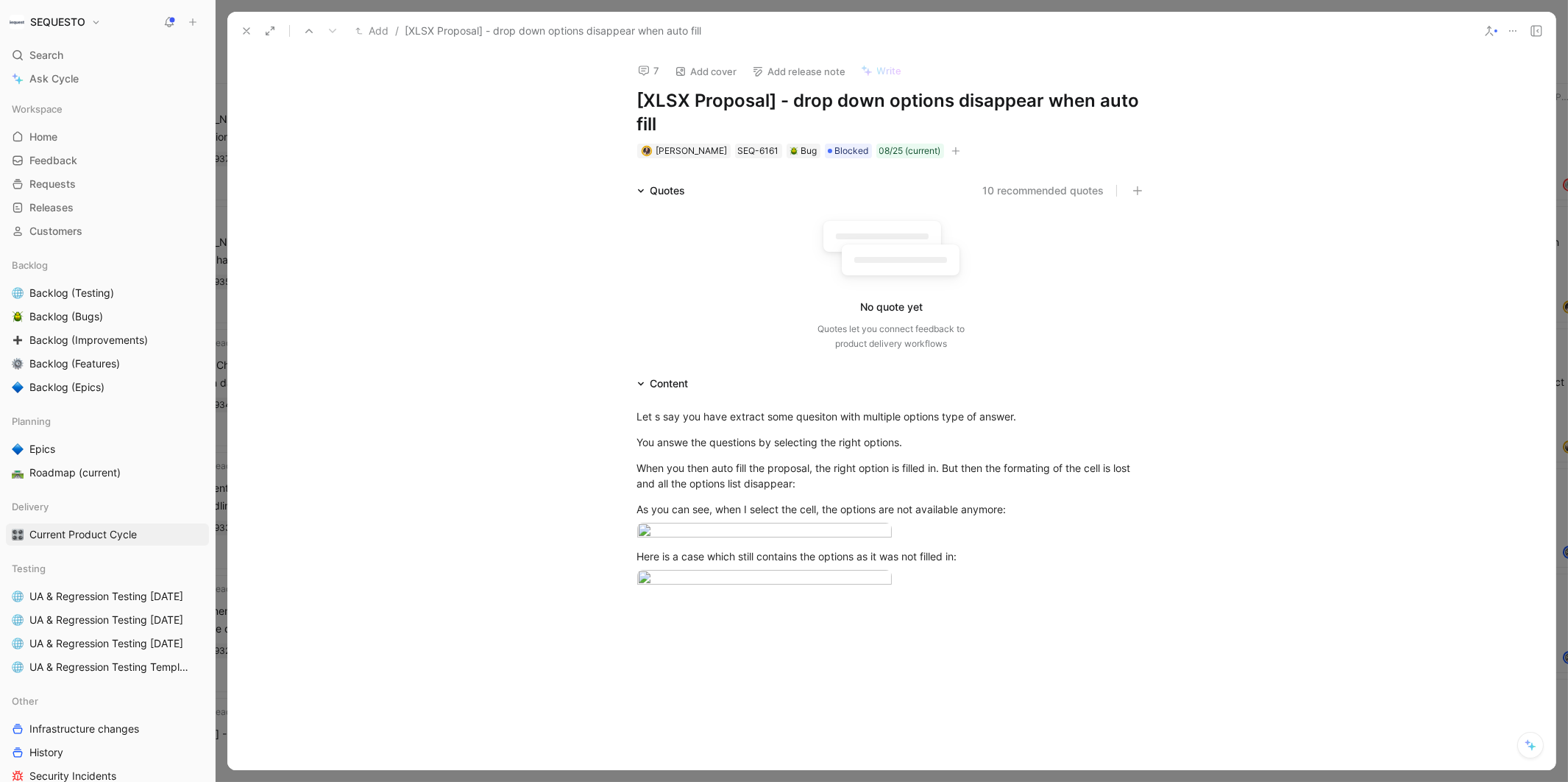
click at [654, 70] on button "7" at bounding box center [649, 70] width 36 height 21
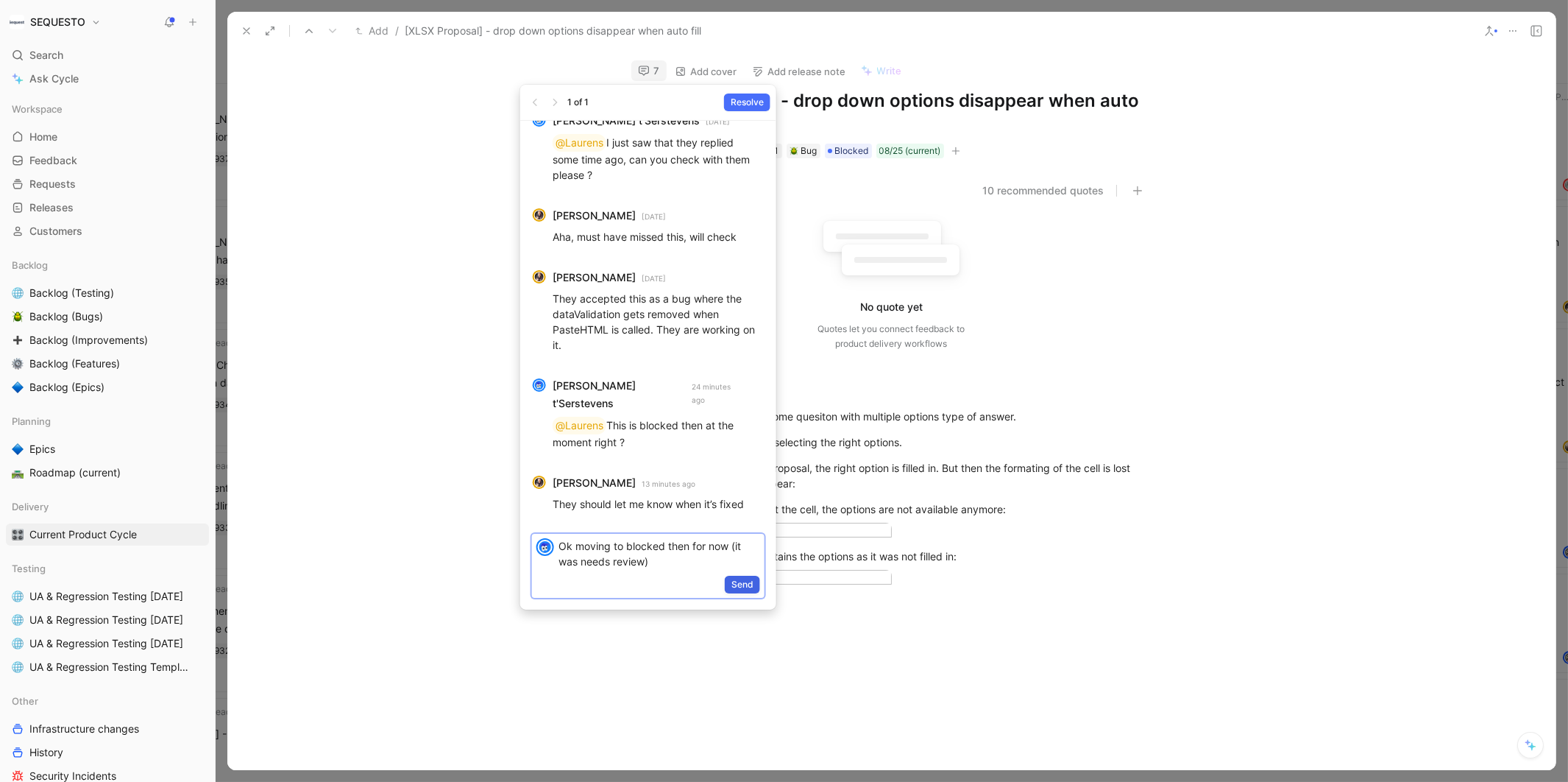
click at [739, 584] on span "Send" at bounding box center [742, 584] width 22 height 15
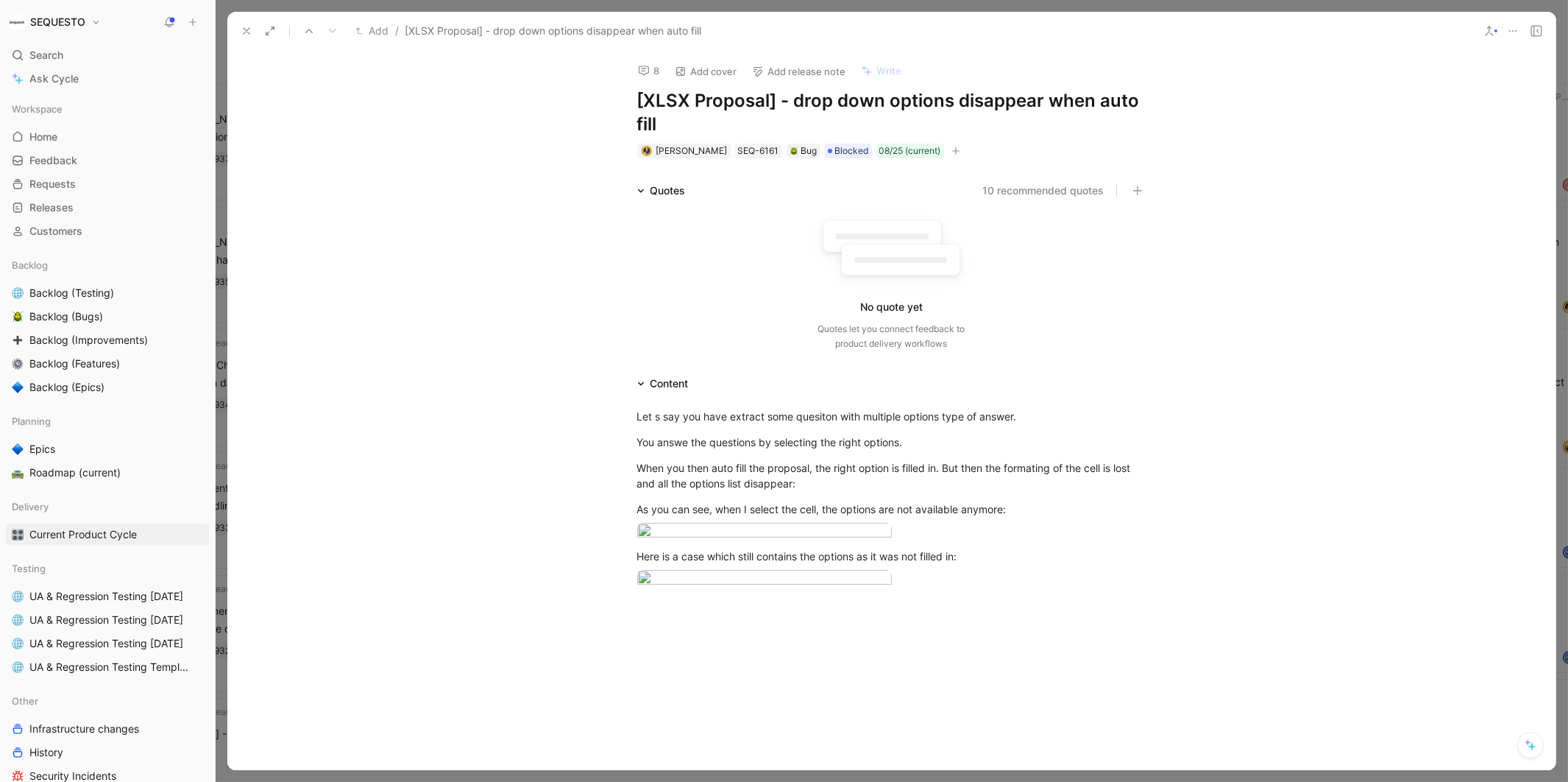
click at [242, 27] on icon at bounding box center [246, 31] width 12 height 12
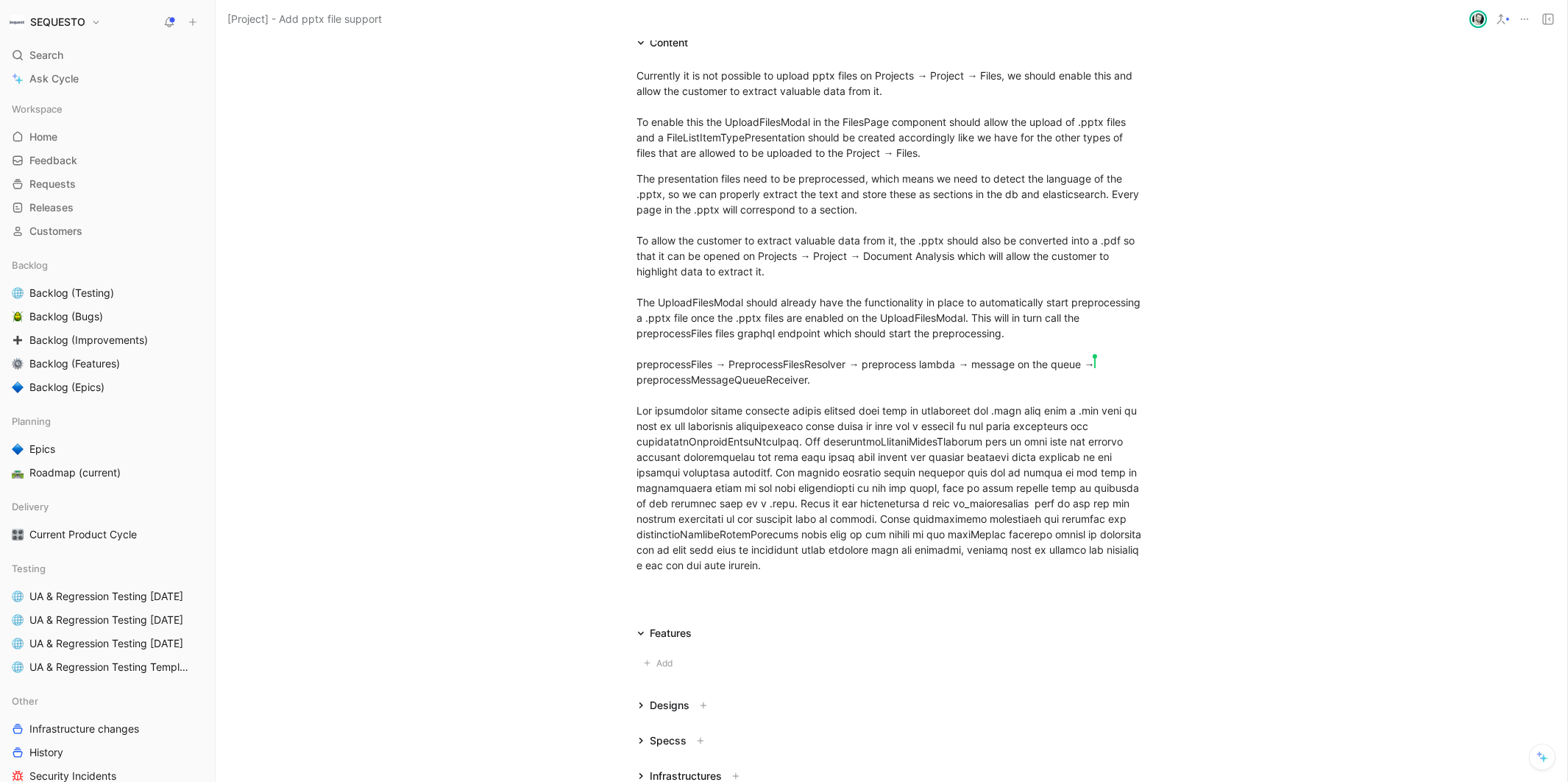
scroll to position [219, 0]
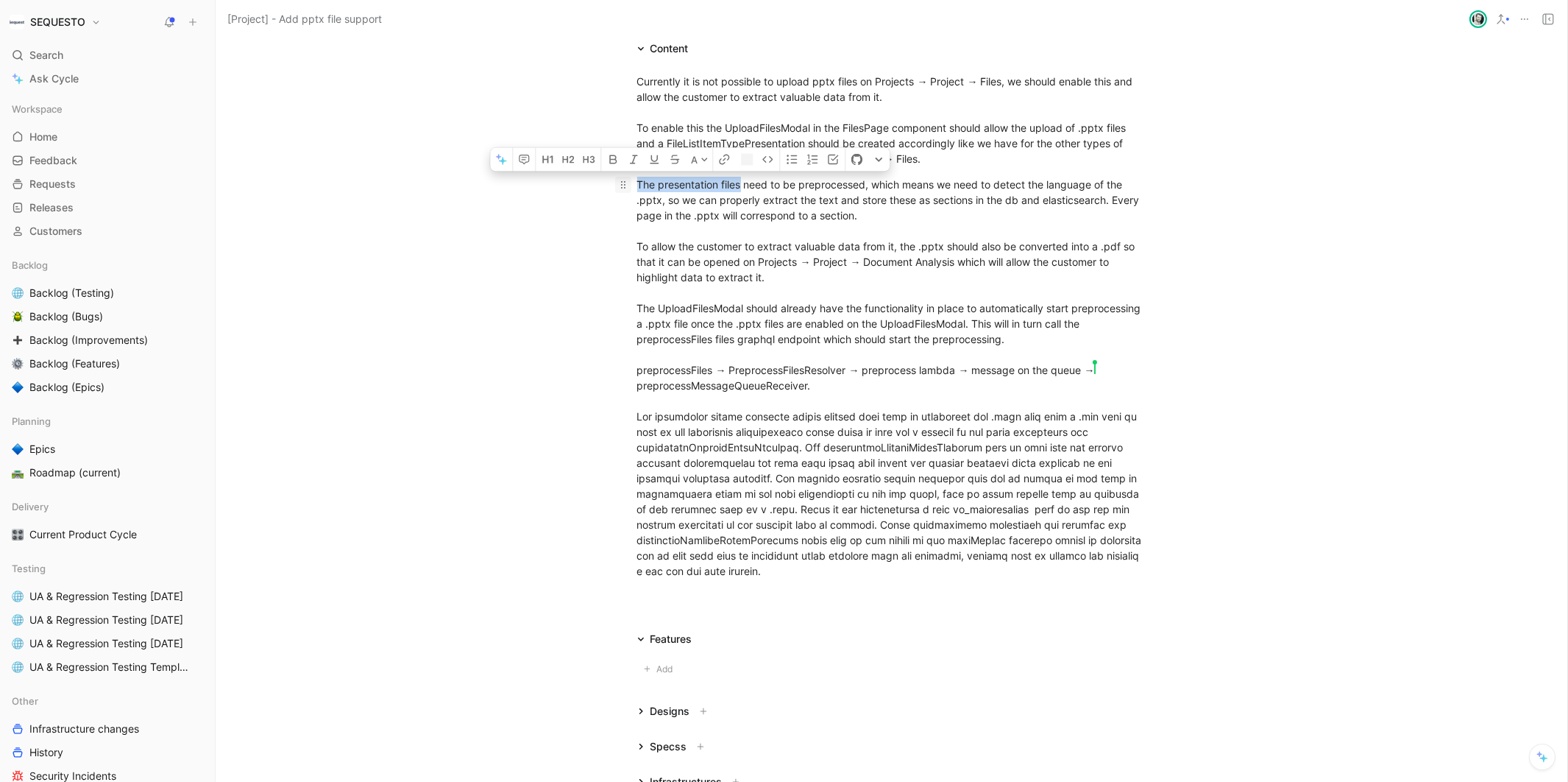
drag, startPoint x: 741, startPoint y: 181, endPoint x: 620, endPoint y: 180, distance: 121.0
click at [620, 180] on p "The presentation files need to be preprocessed, which means we need to detect t…" at bounding box center [891, 378] width 565 height 411
click at [617, 164] on icon "button" at bounding box center [613, 158] width 12 height 12
click at [717, 230] on div "The presentation files need to be preprocessed, which means we need to detect t…" at bounding box center [891, 377] width 509 height 402
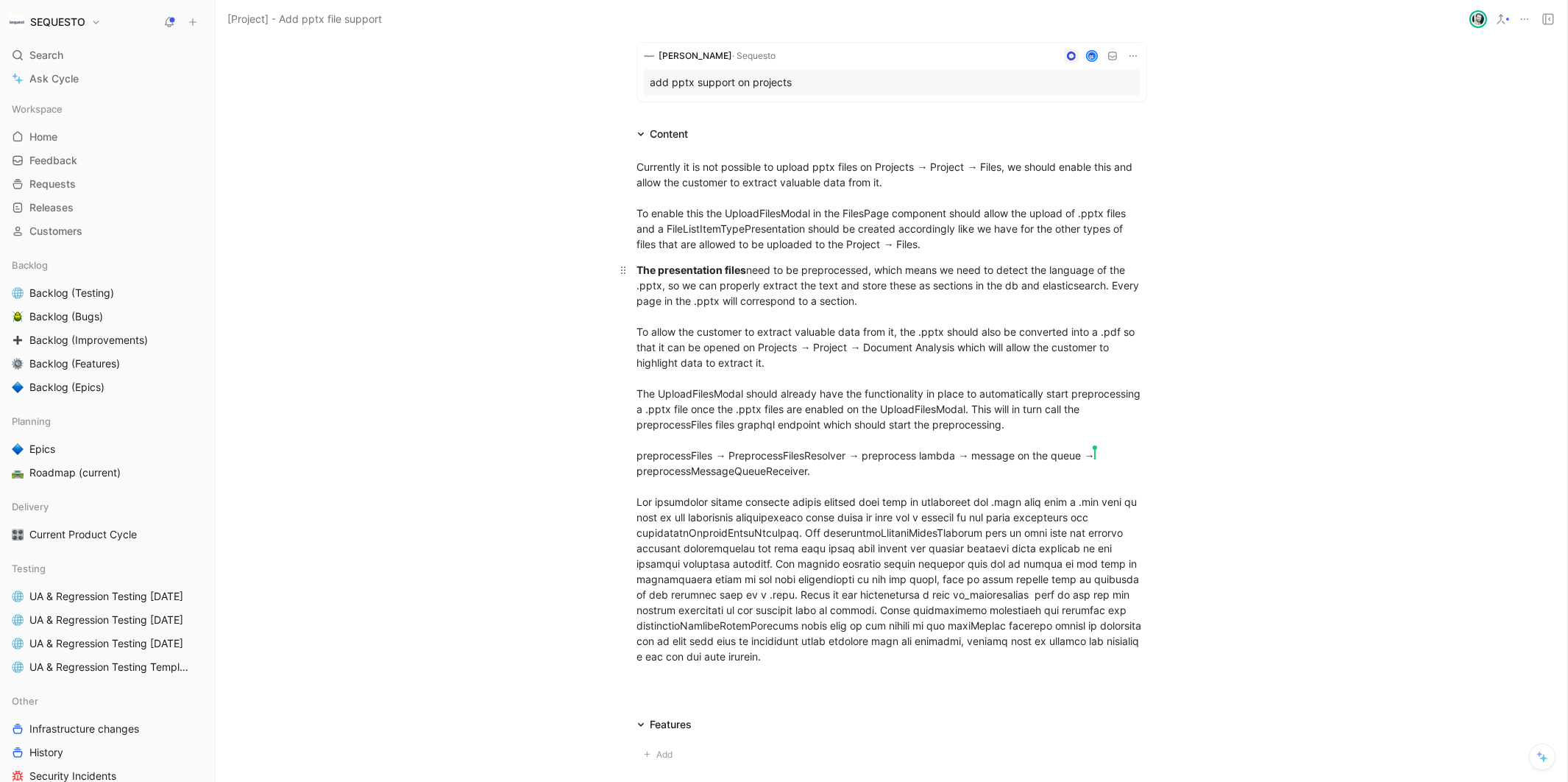
scroll to position [133, 0]
click at [758, 226] on div "Currently it is not possible to upload pptx files on Projects → Project → Files…" at bounding box center [891, 205] width 509 height 93
click at [659, 204] on icon "button" at bounding box center [661, 203] width 12 height 12
click at [719, 345] on div "The presentation files need to be preprocessed, which means we need to detect t…" at bounding box center [891, 463] width 509 height 402
